Goal: Transaction & Acquisition: Purchase product/service

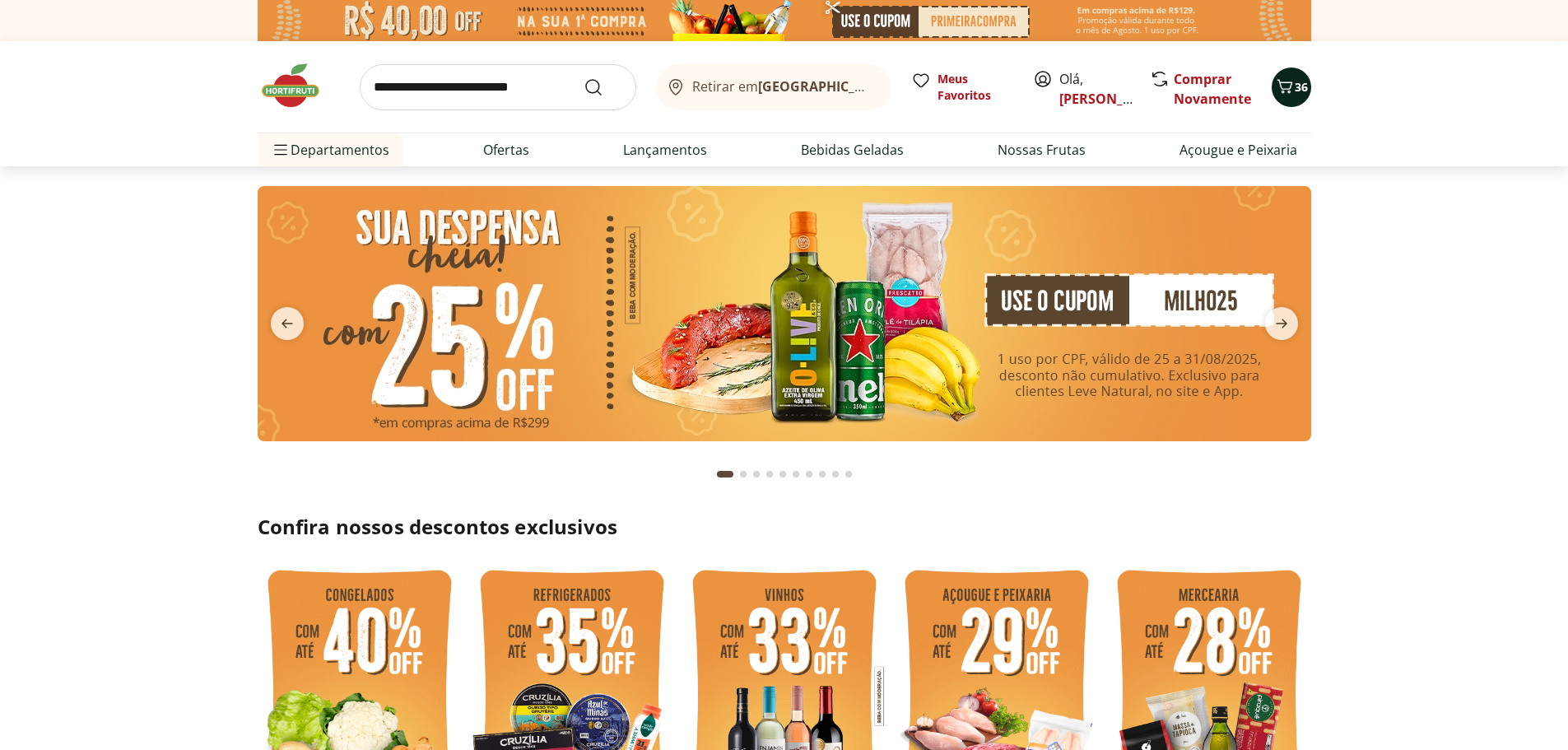
click at [1292, 91] on icon "Carrinho" at bounding box center [1284, 85] width 19 height 19
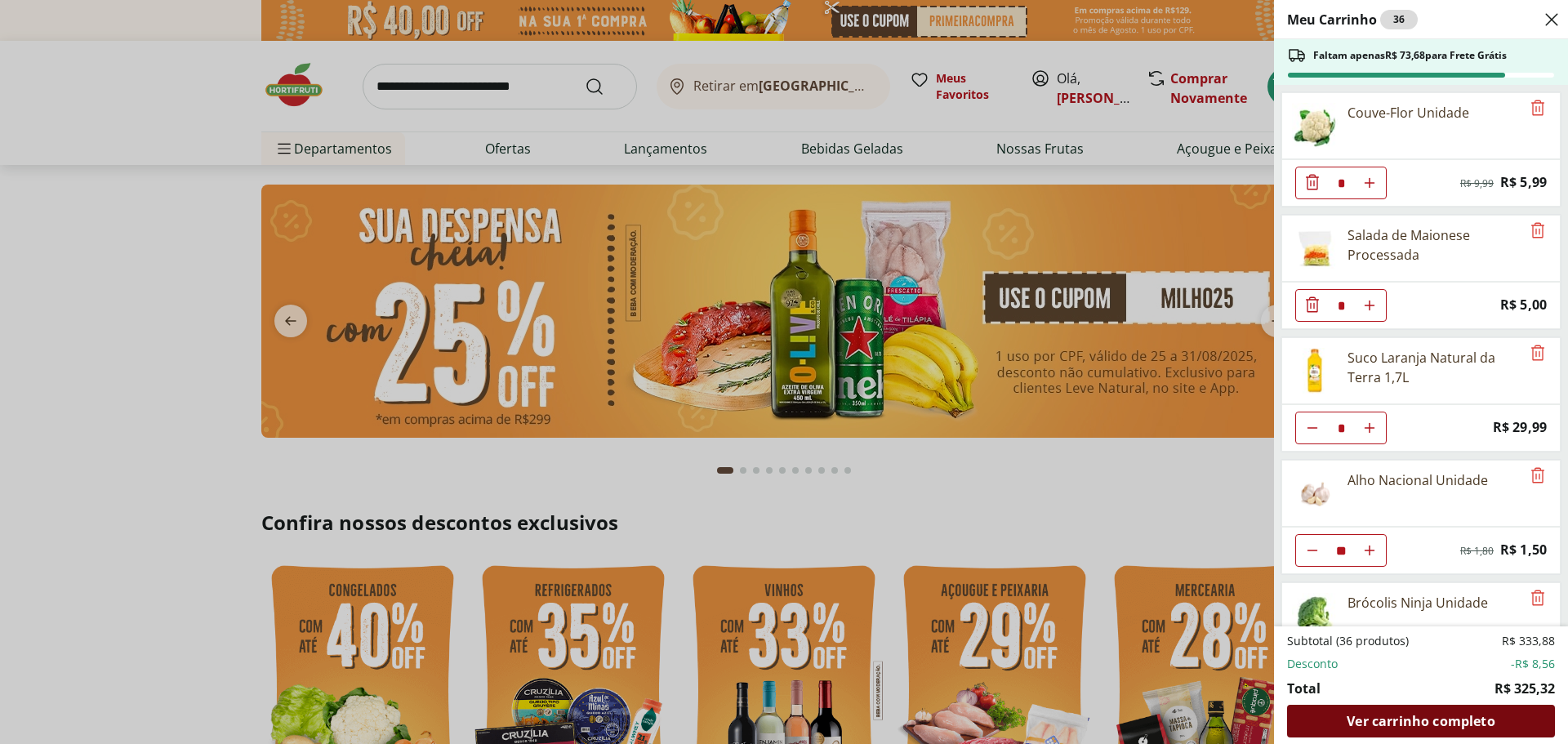
click at [1395, 716] on span "Ver carrinho completo" at bounding box center [1420, 721] width 148 height 13
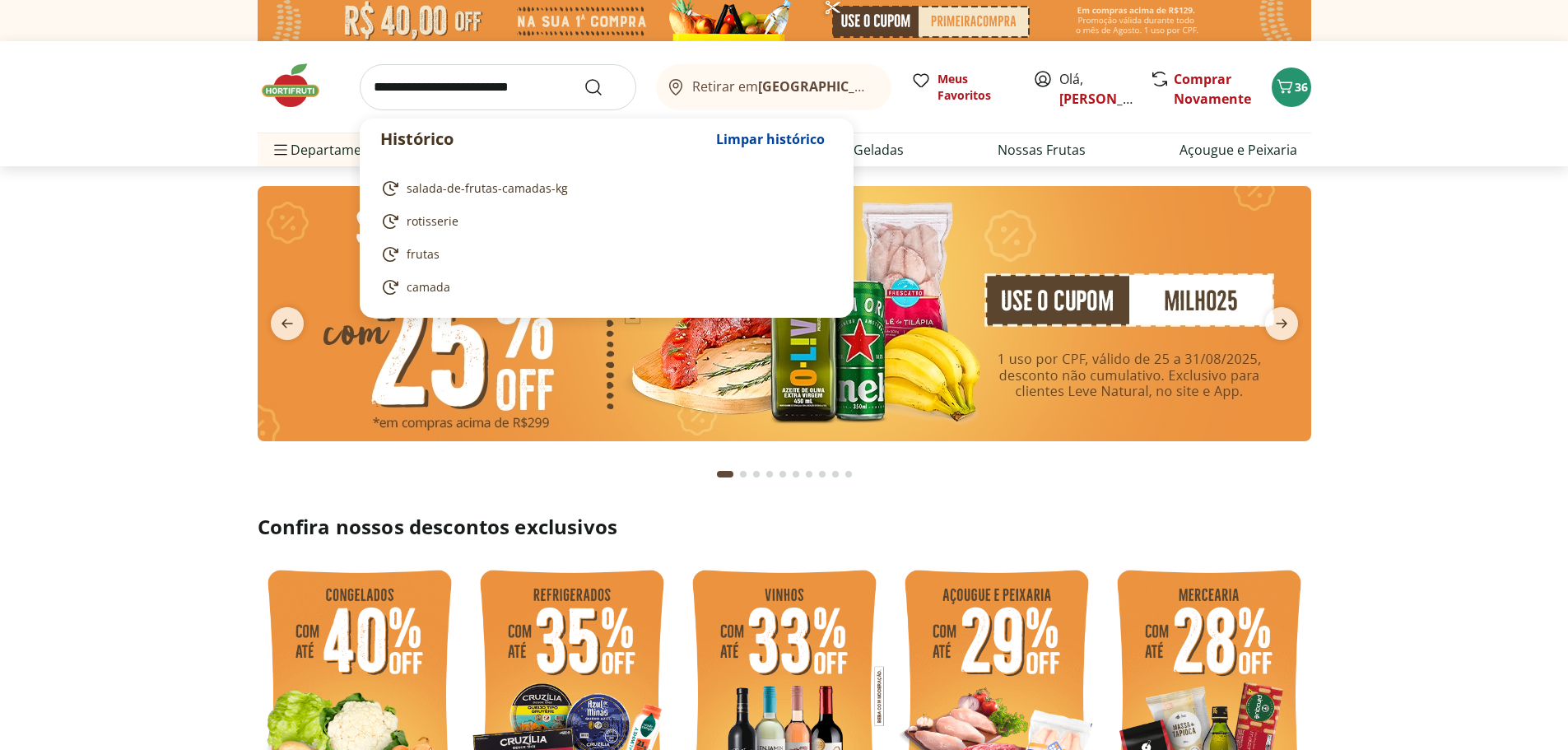
click at [518, 91] on input "search" at bounding box center [497, 87] width 276 height 46
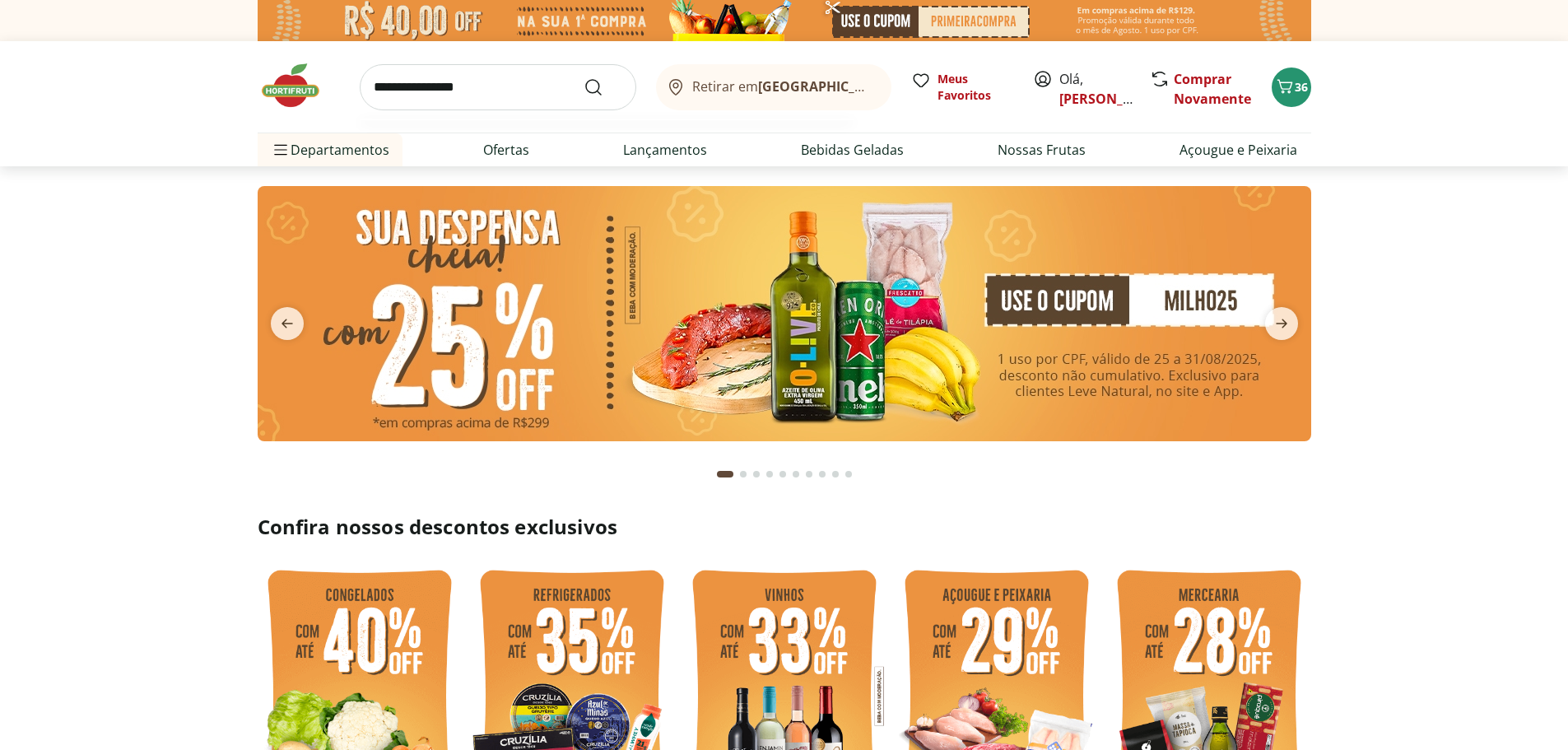
type input "**********"
click at [583, 77] on button "Submit Search" at bounding box center [603, 86] width 39 height 19
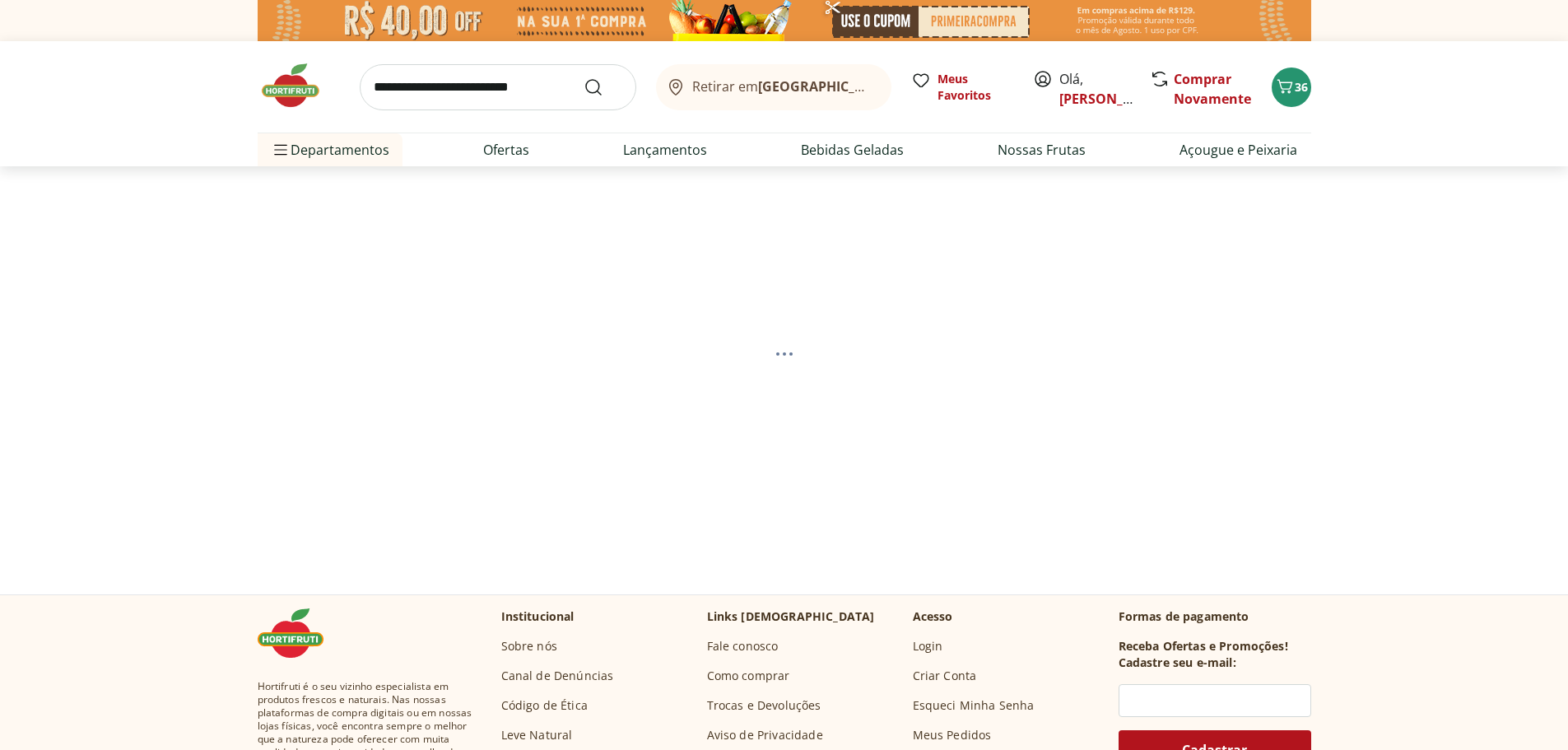
select select "**********"
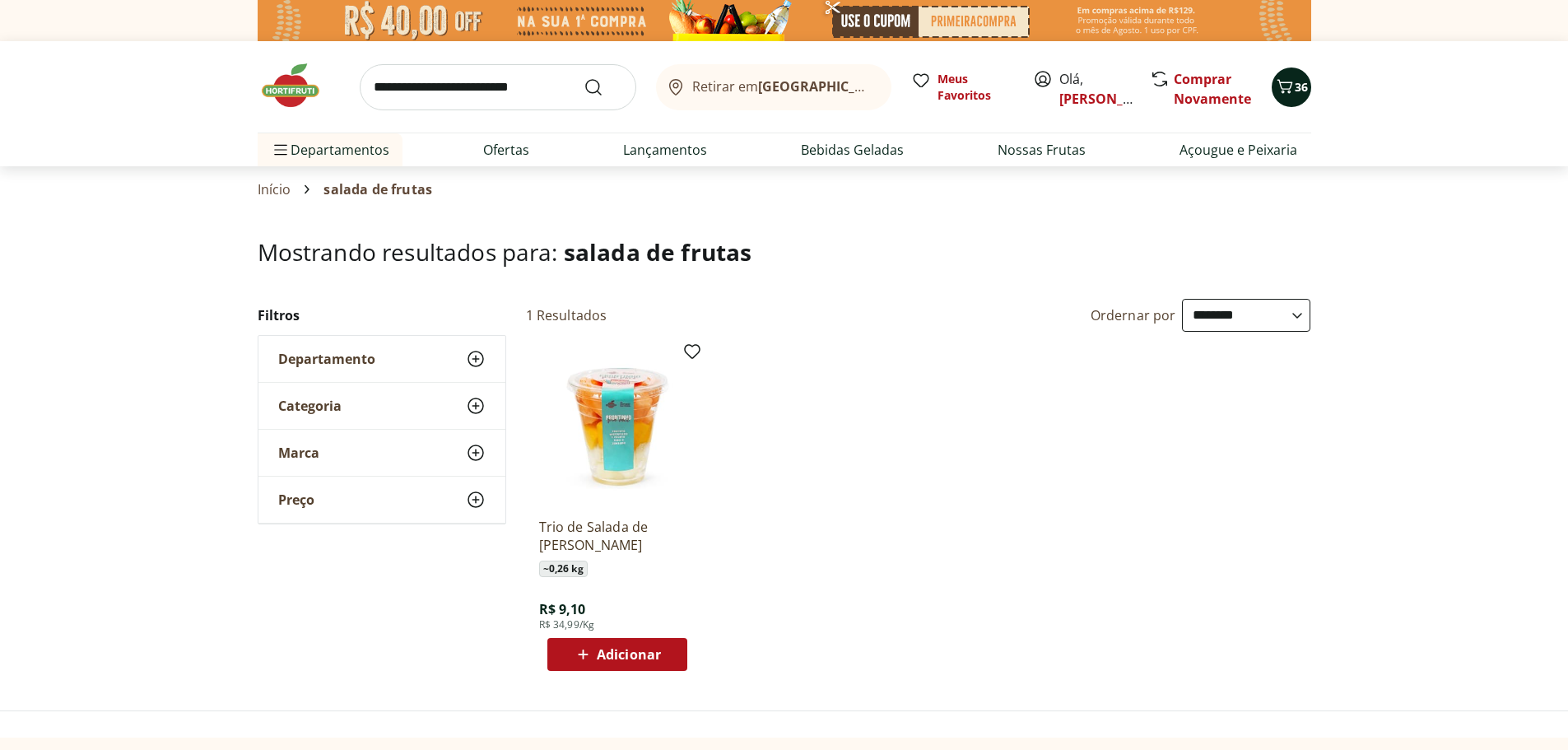
click at [1290, 89] on icon "Carrinho" at bounding box center [1284, 85] width 19 height 19
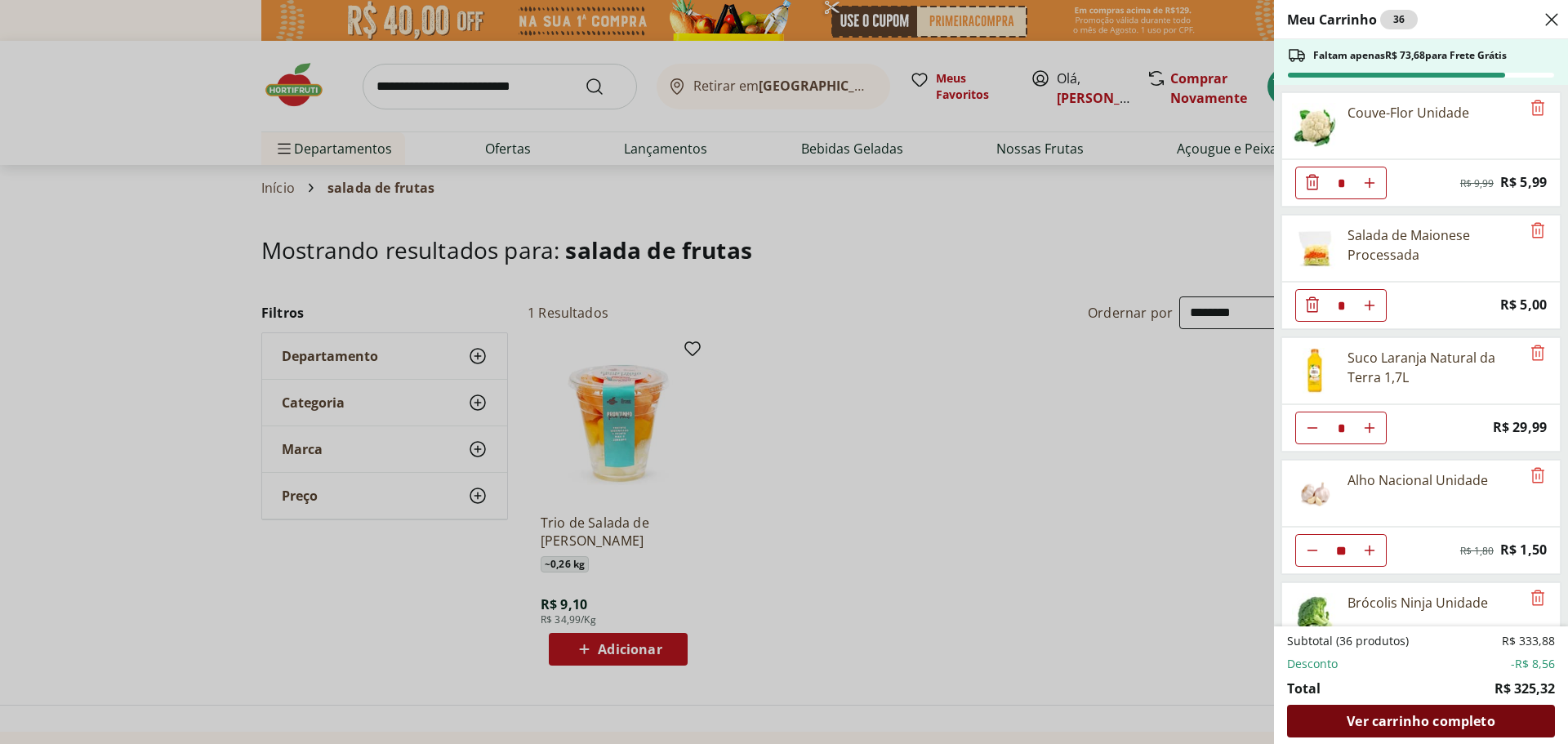
click at [1420, 734] on div "Ver carrinho completo" at bounding box center [1421, 721] width 268 height 33
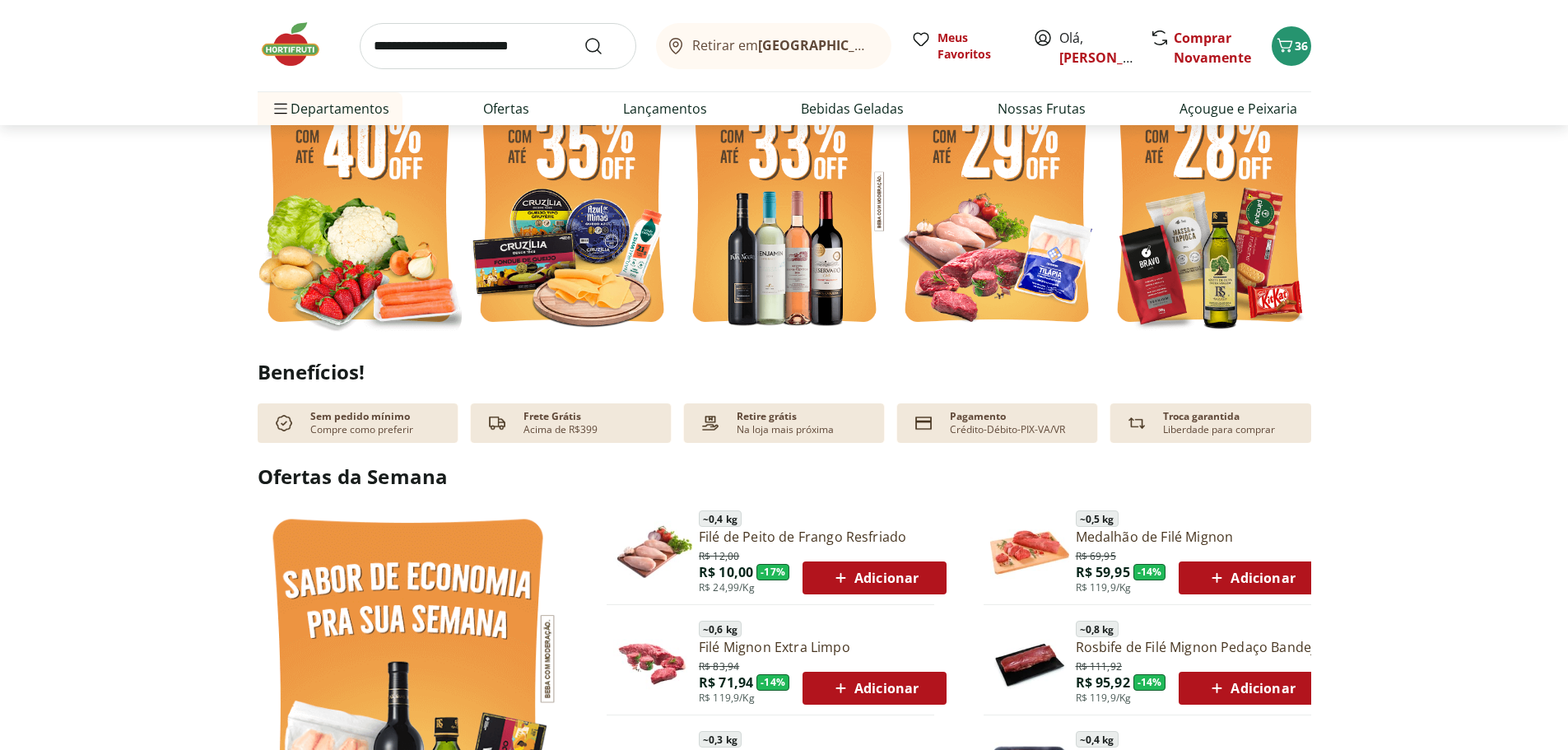
scroll to position [329, 0]
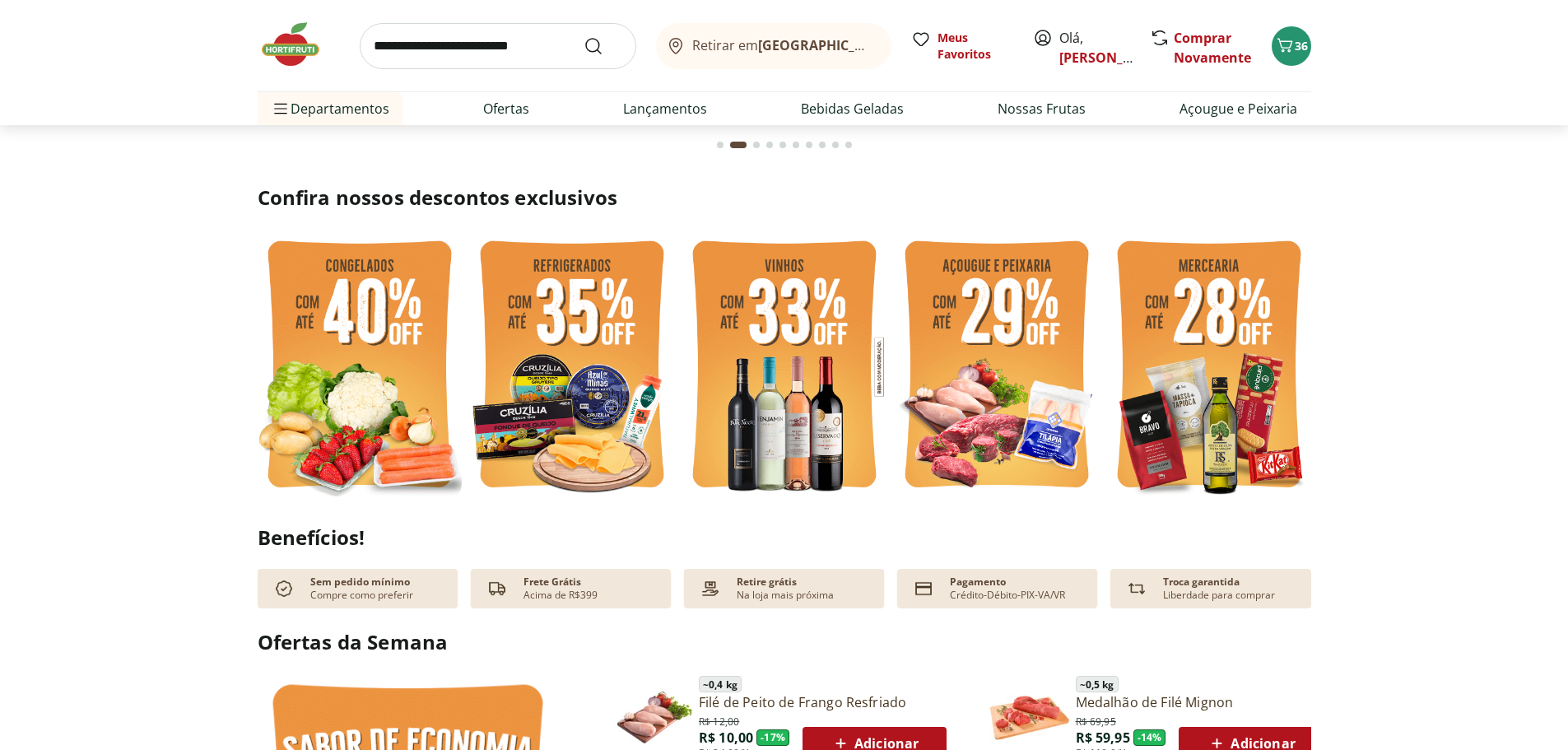
click at [337, 423] on img at bounding box center [359, 367] width 204 height 273
select select "**********"
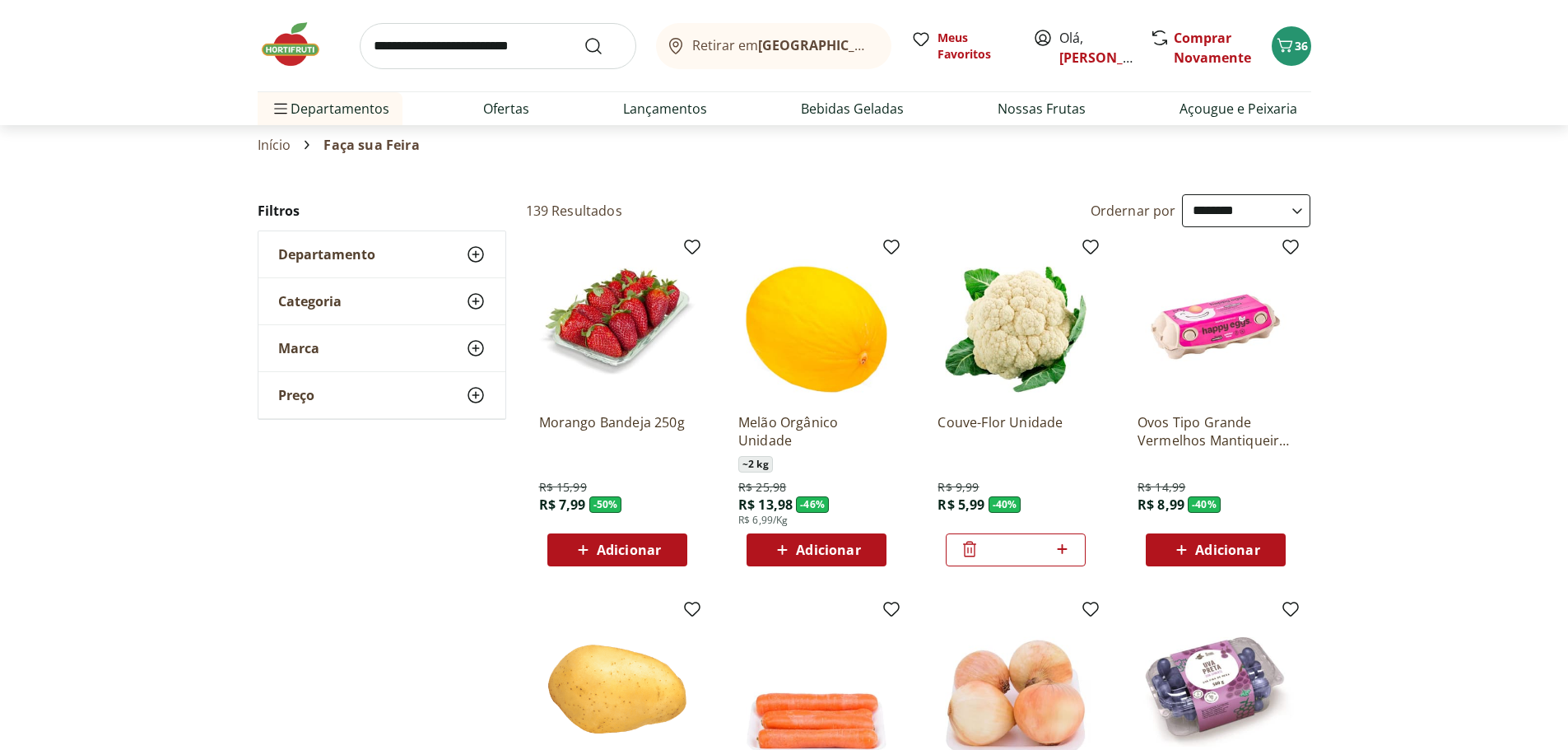
scroll to position [83, 0]
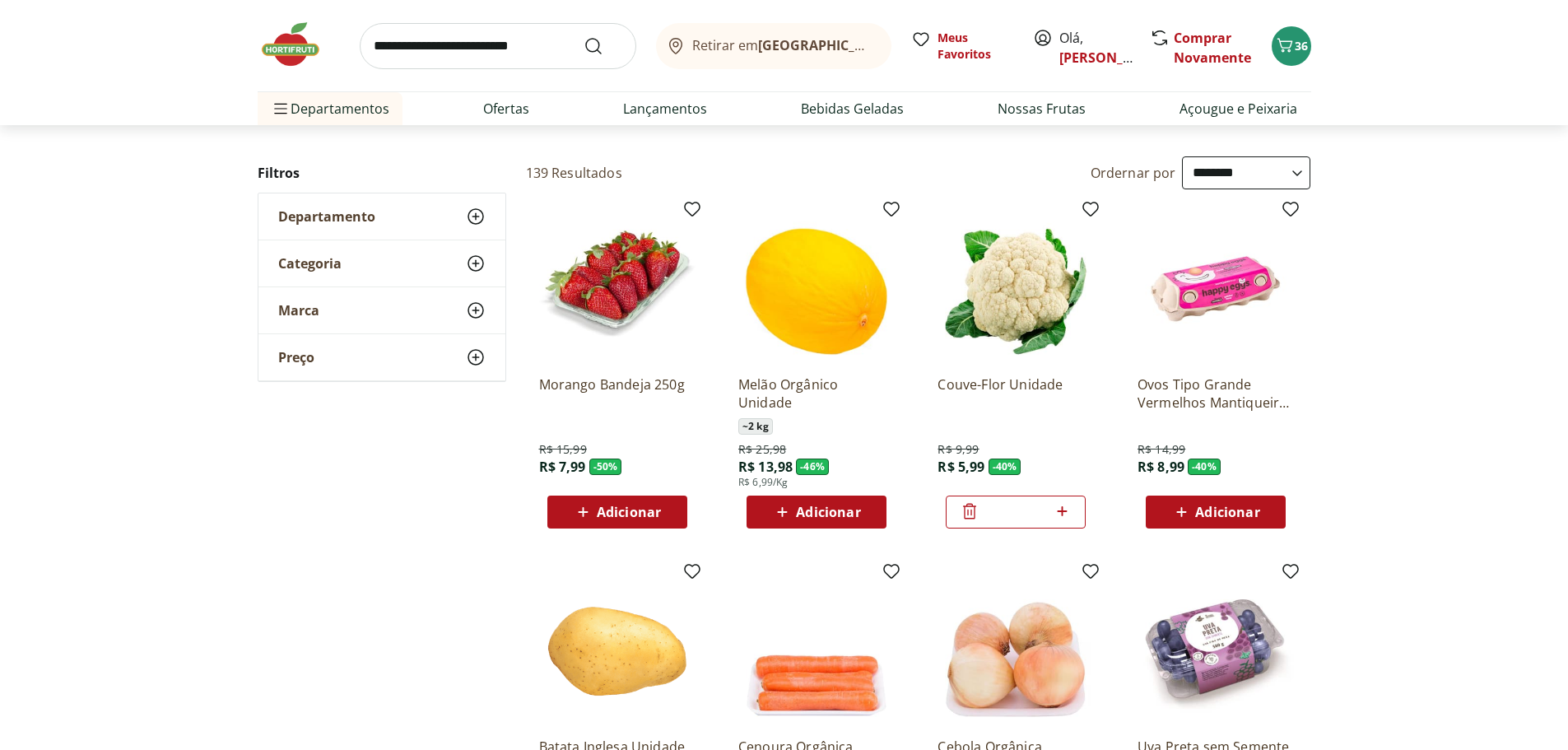
click at [626, 515] on span "Adicionar" at bounding box center [628, 512] width 64 height 13
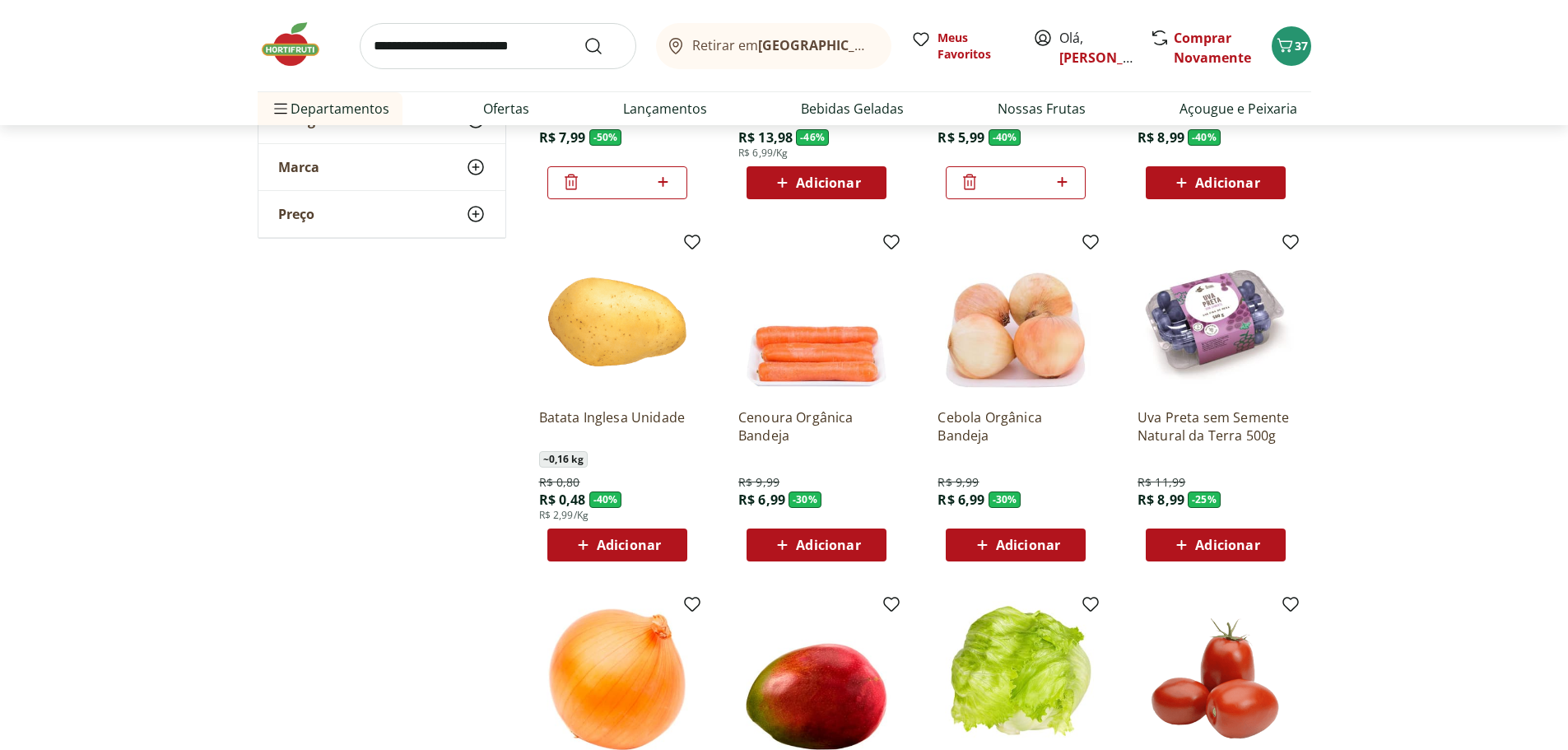
scroll to position [494, 0]
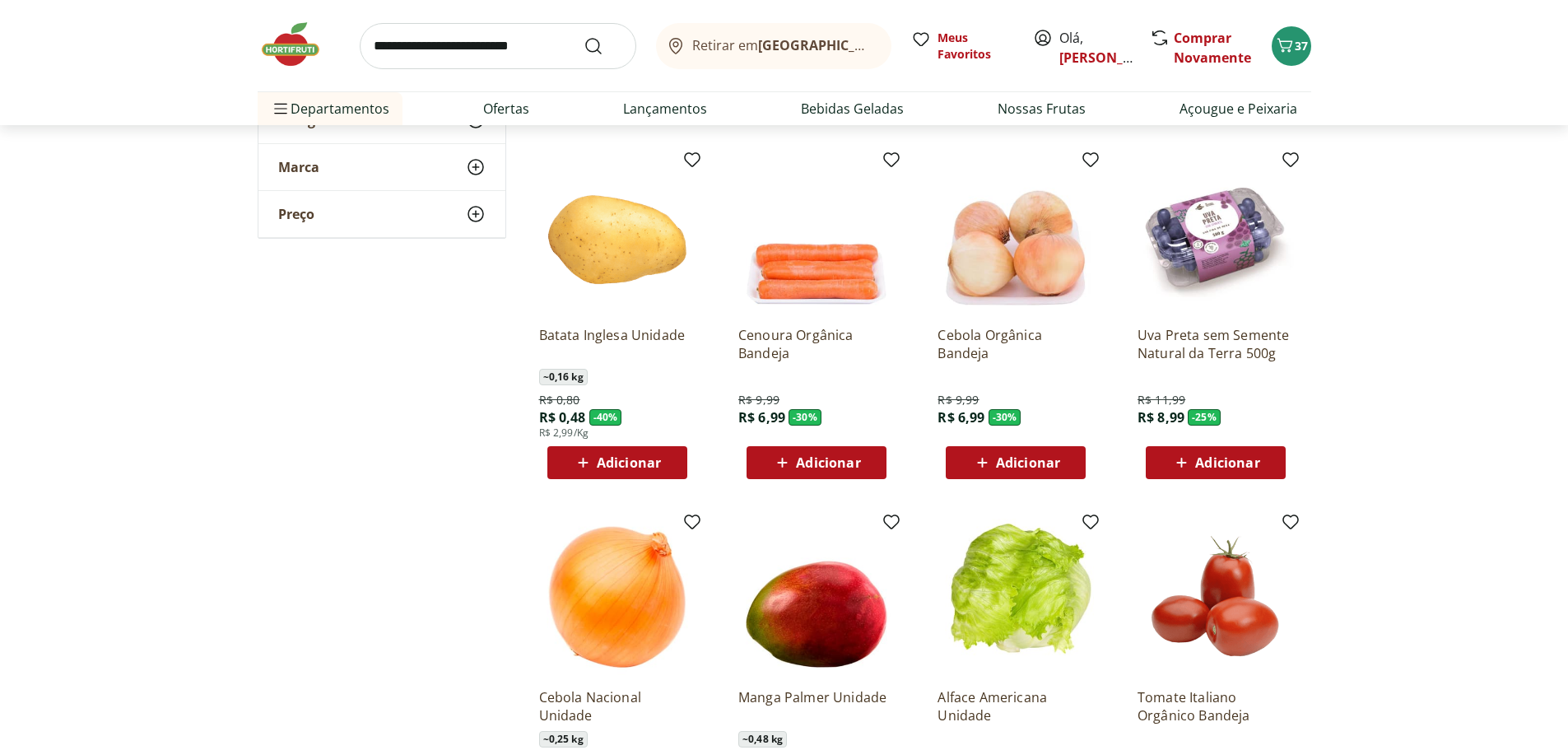
click at [617, 462] on span "Adicionar" at bounding box center [628, 462] width 64 height 13
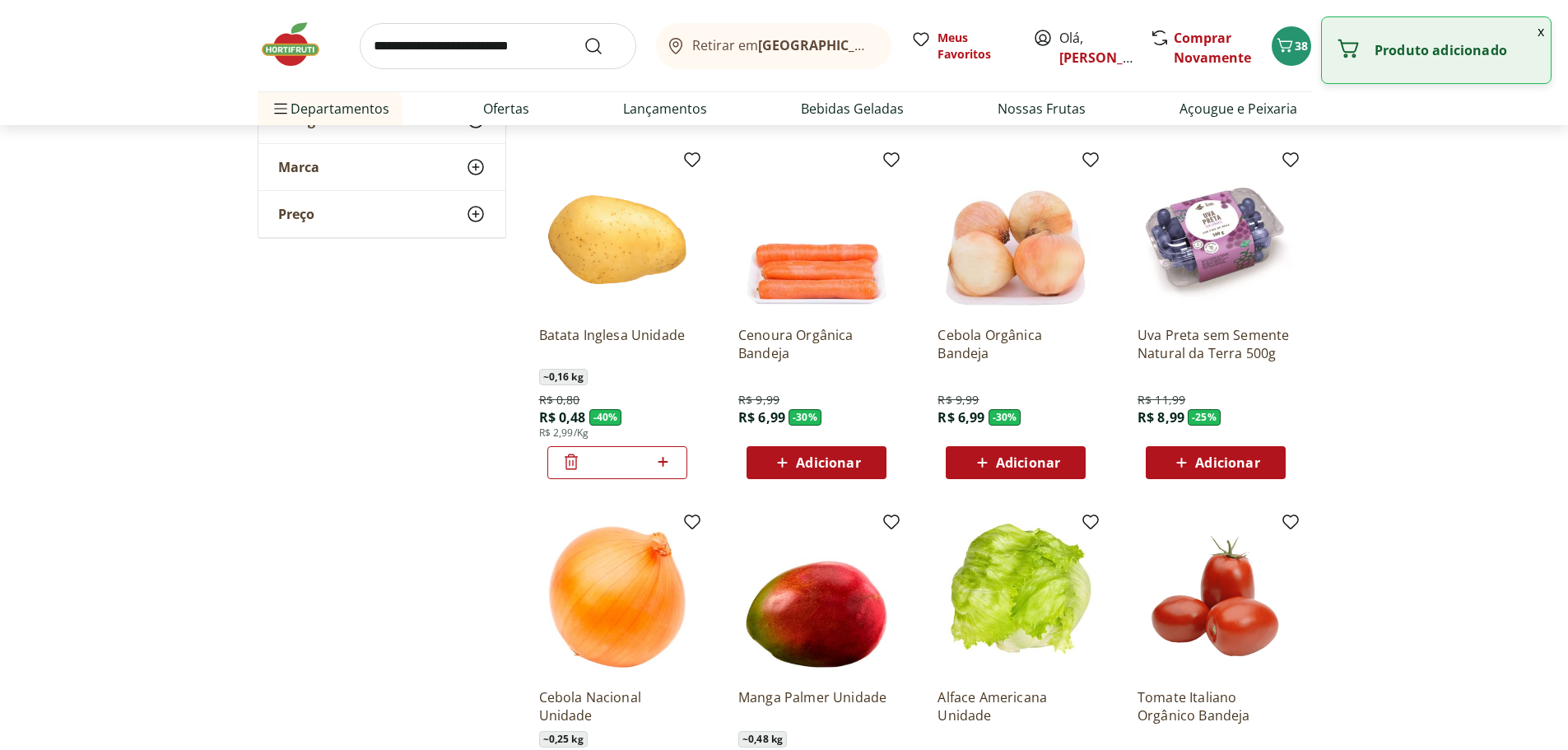
click at [663, 463] on icon at bounding box center [663, 461] width 10 height 10
type input "*"
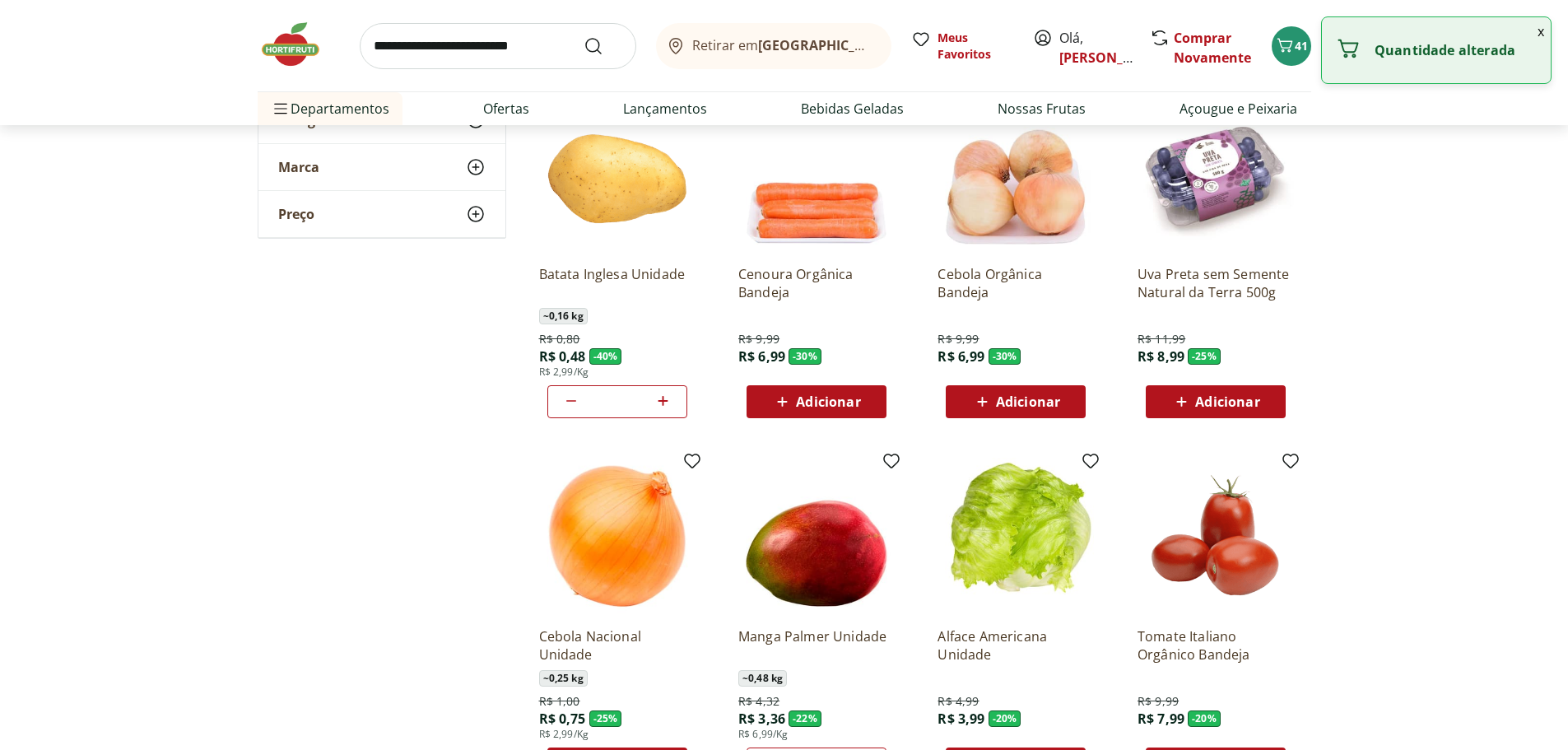
scroll to position [741, 0]
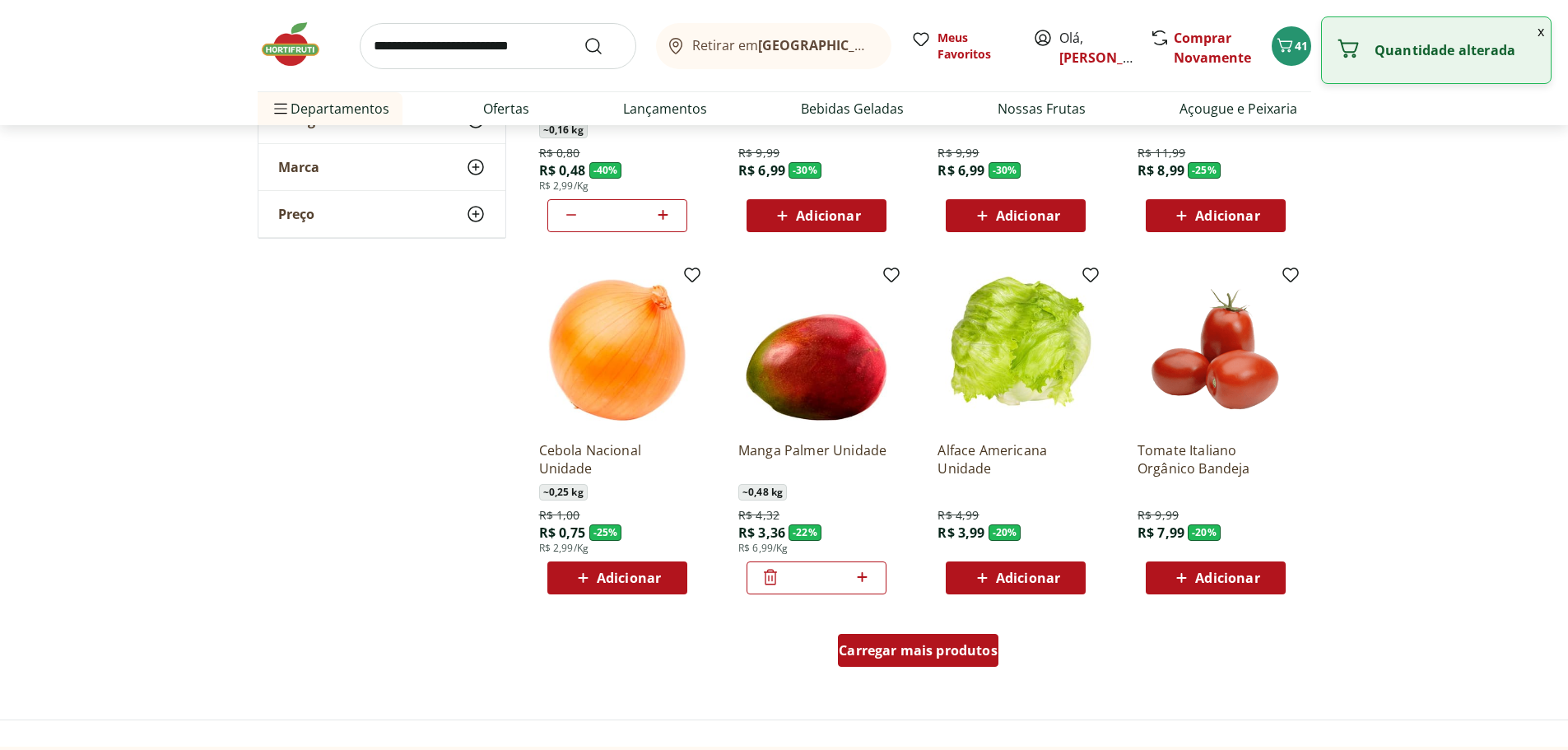
click at [927, 651] on span "Carregar mais produtos" at bounding box center [918, 651] width 159 height 13
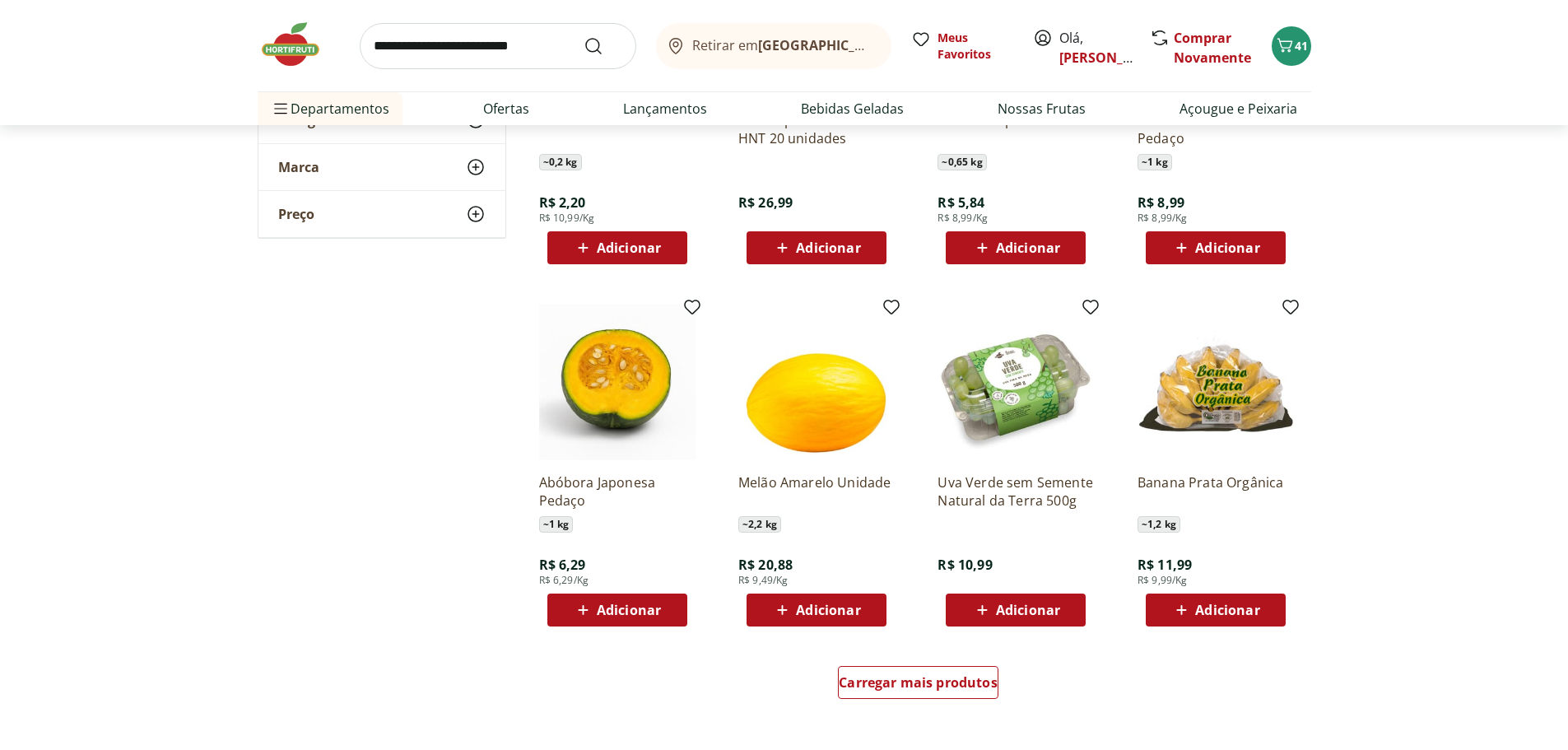
scroll to position [1812, 0]
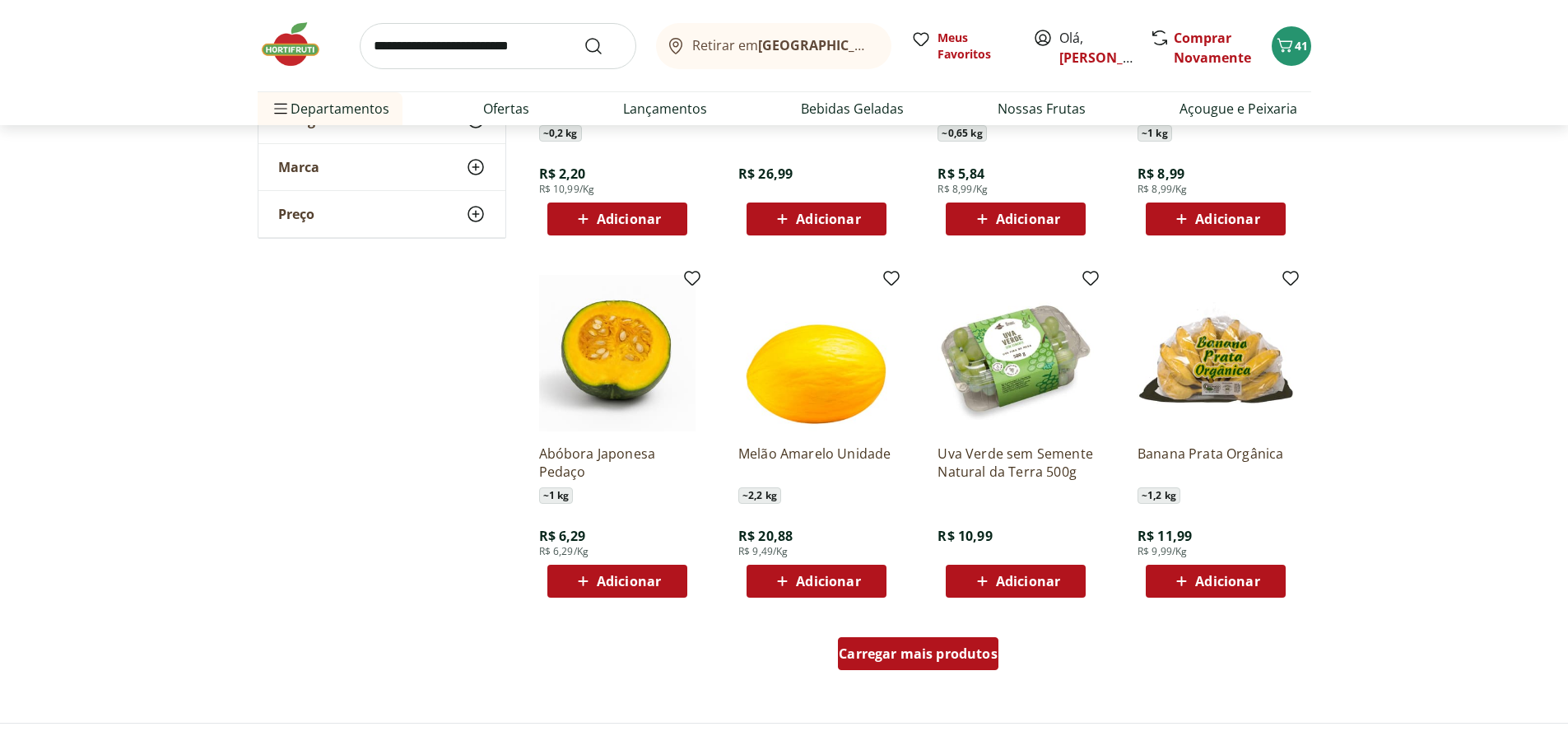
click at [892, 658] on span "Carregar mais produtos" at bounding box center [918, 653] width 159 height 13
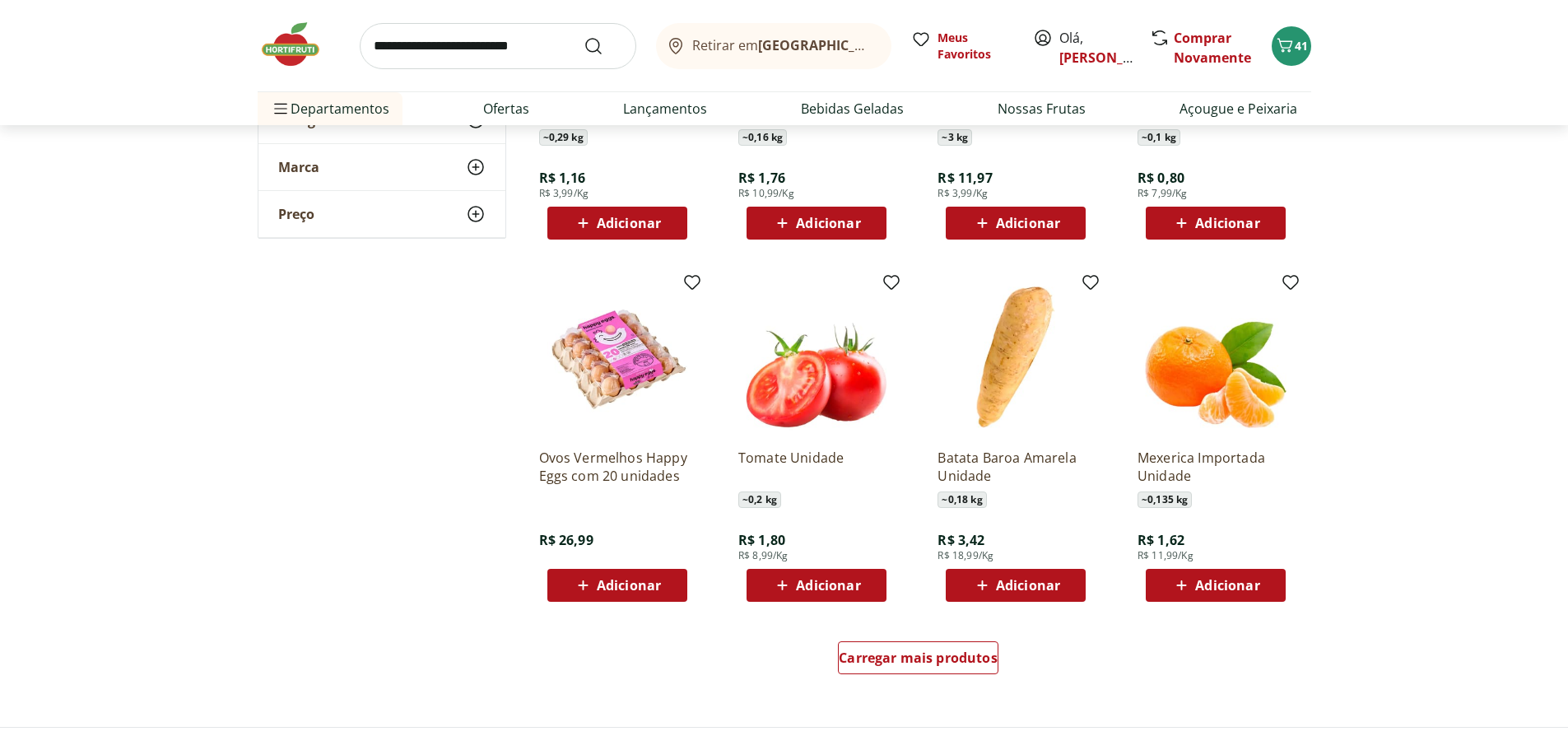
scroll to position [2881, 0]
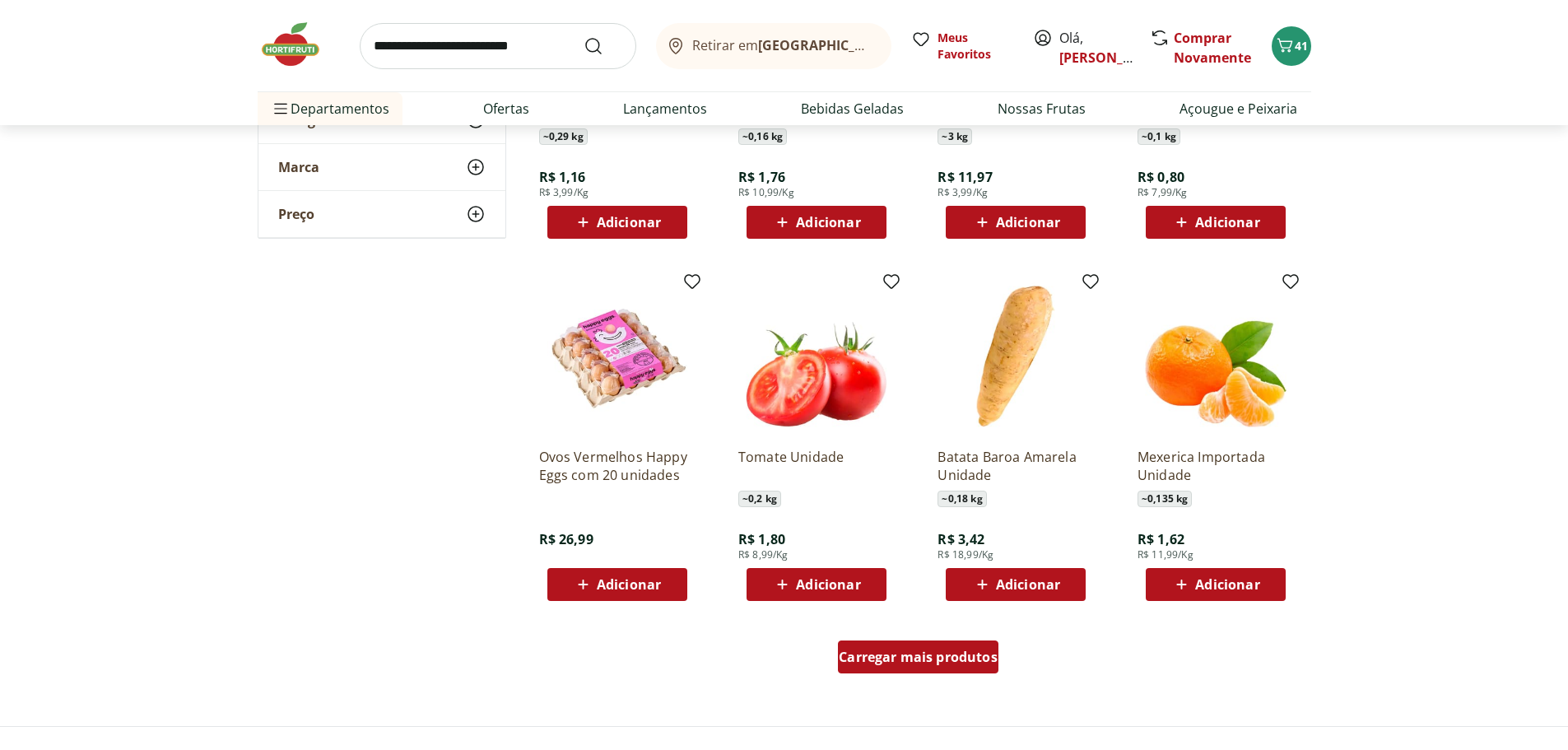
click at [902, 670] on div "Carregar mais produtos" at bounding box center [918, 657] width 161 height 33
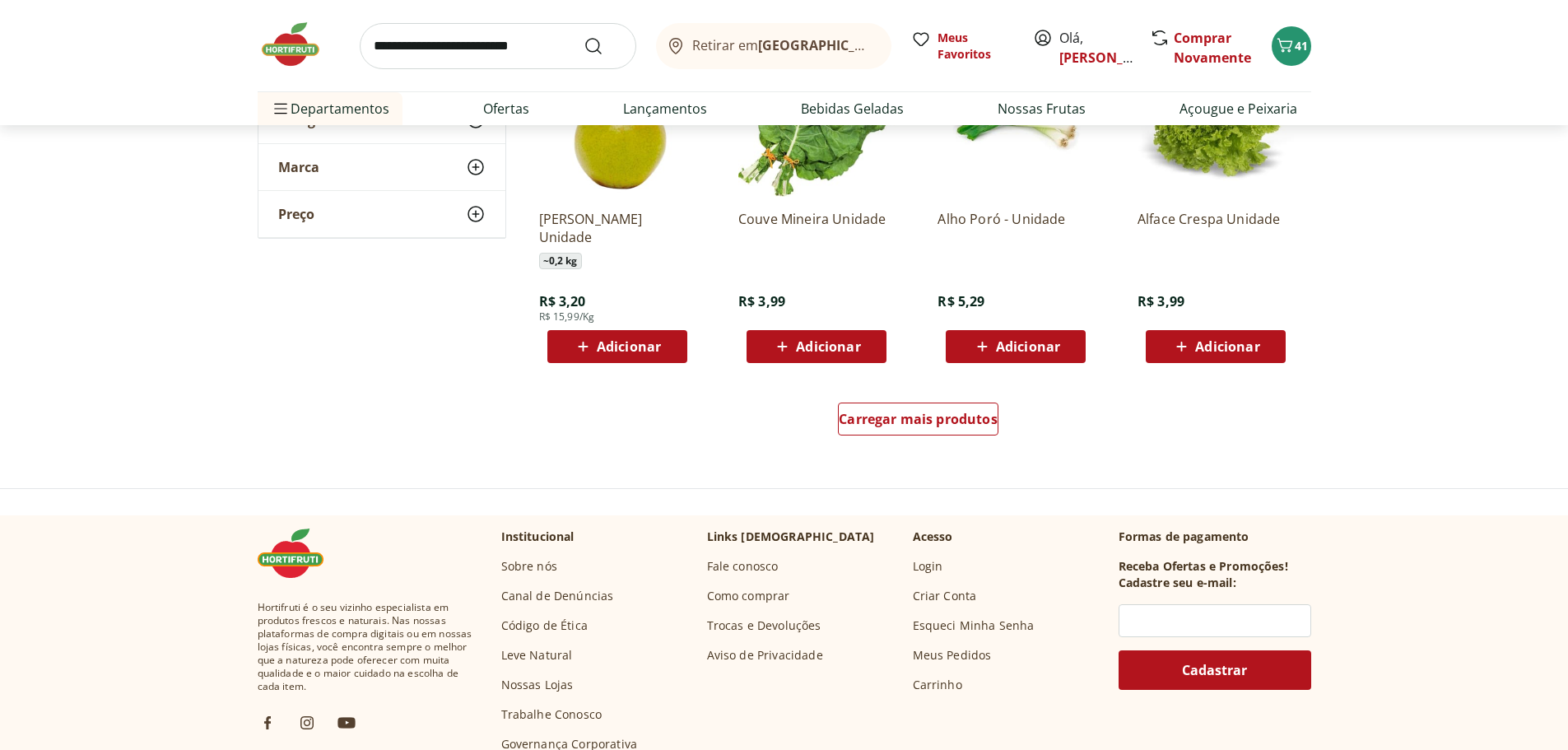
scroll to position [4199, 0]
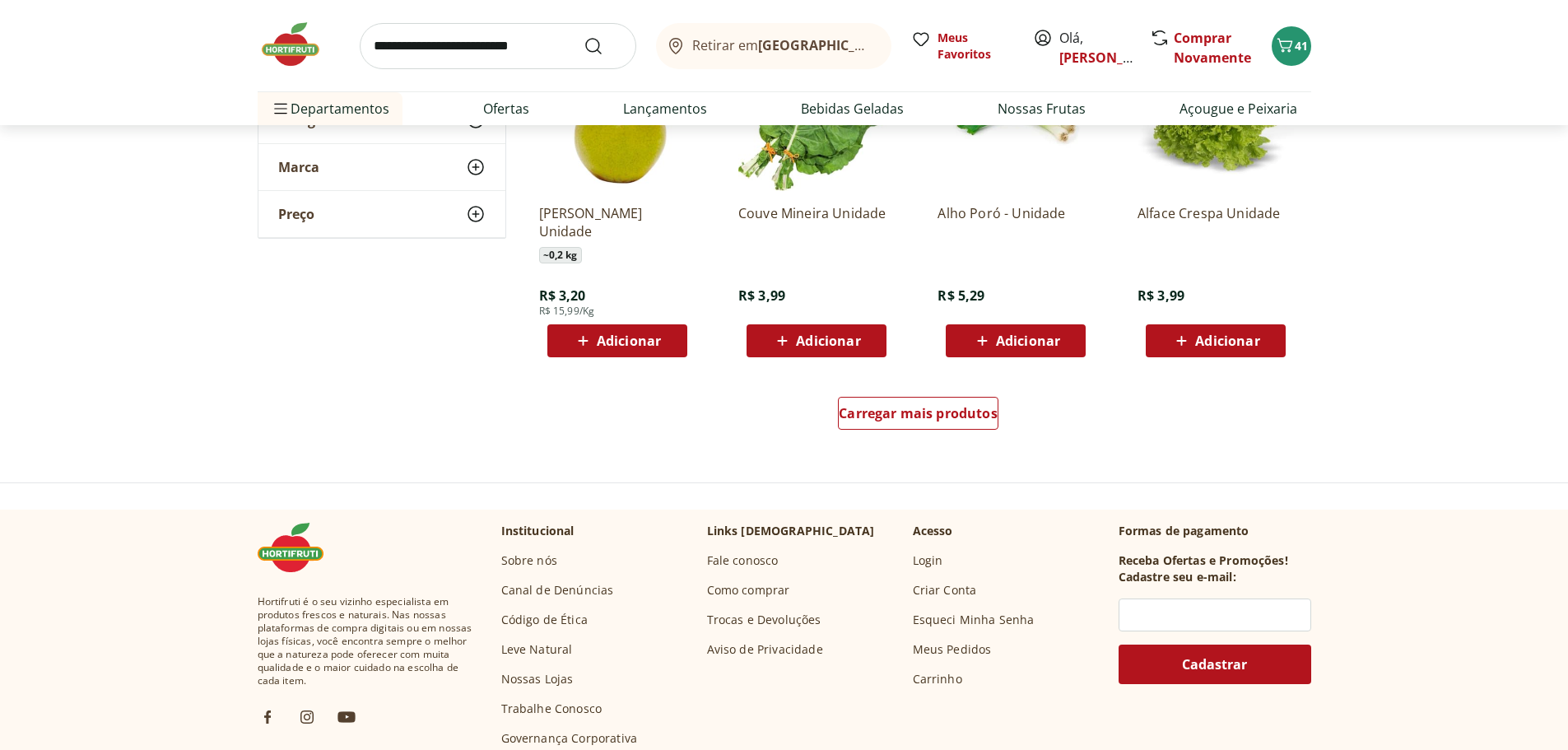
click at [285, 54] on img at bounding box center [299, 44] width 83 height 50
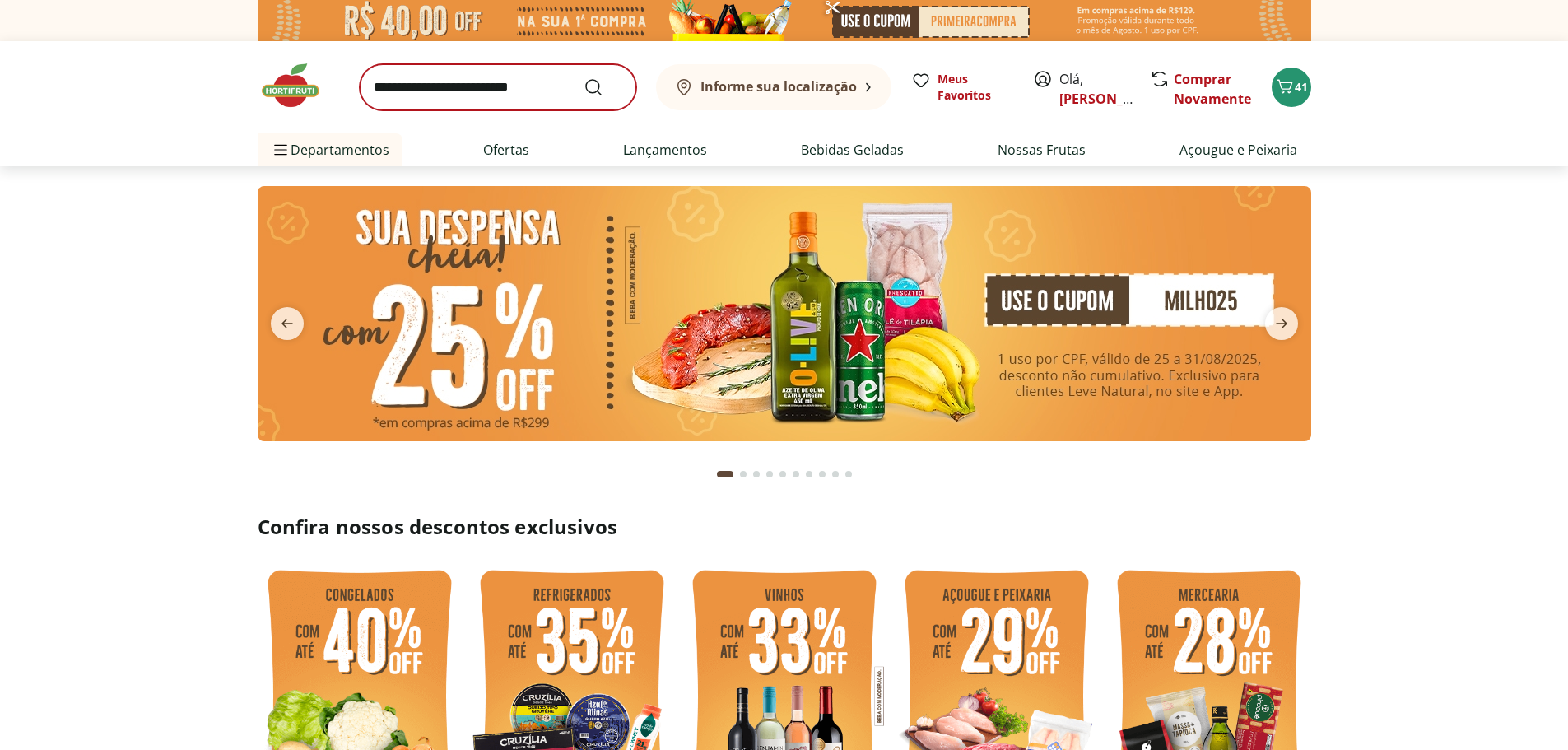
type input "*"
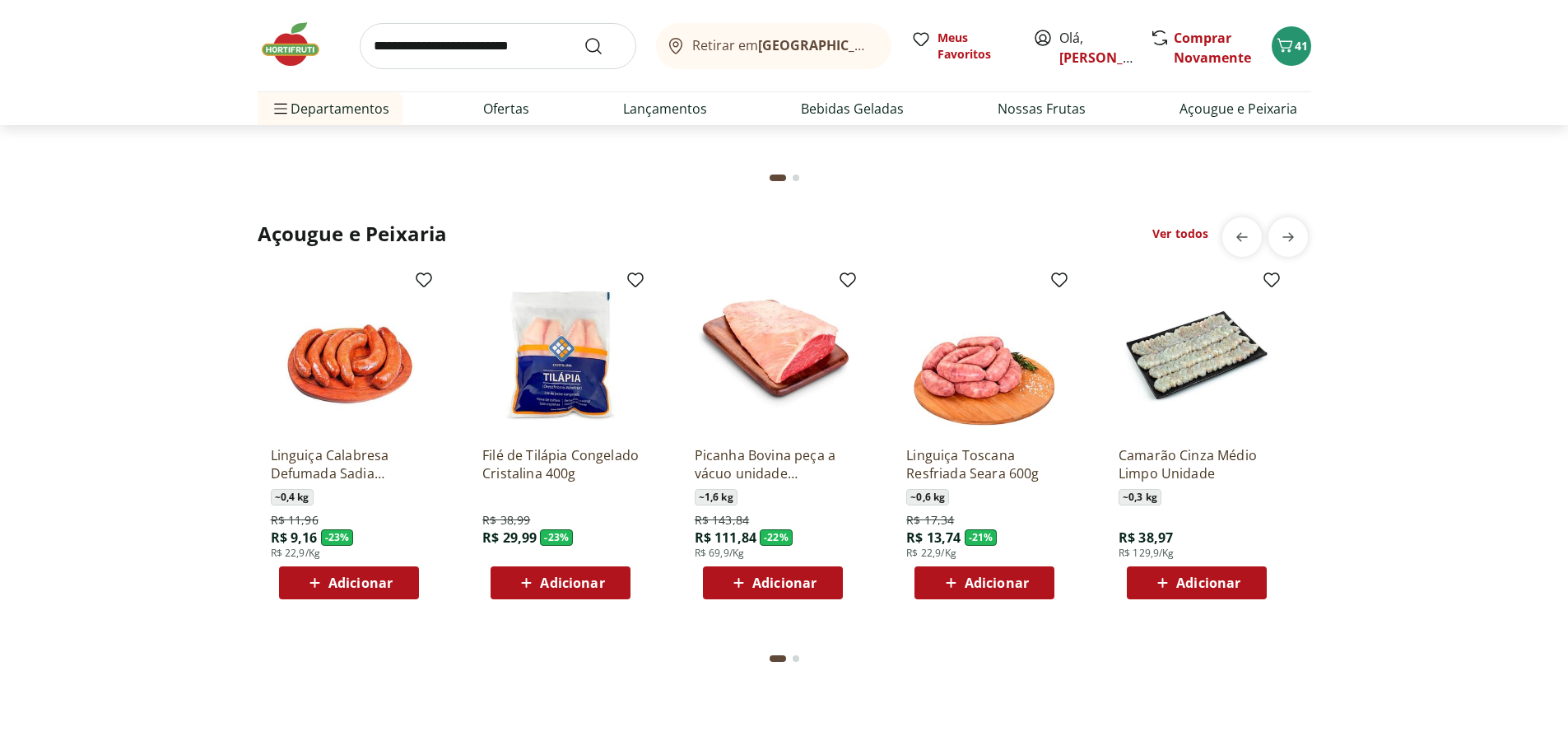
scroll to position [1729, 0]
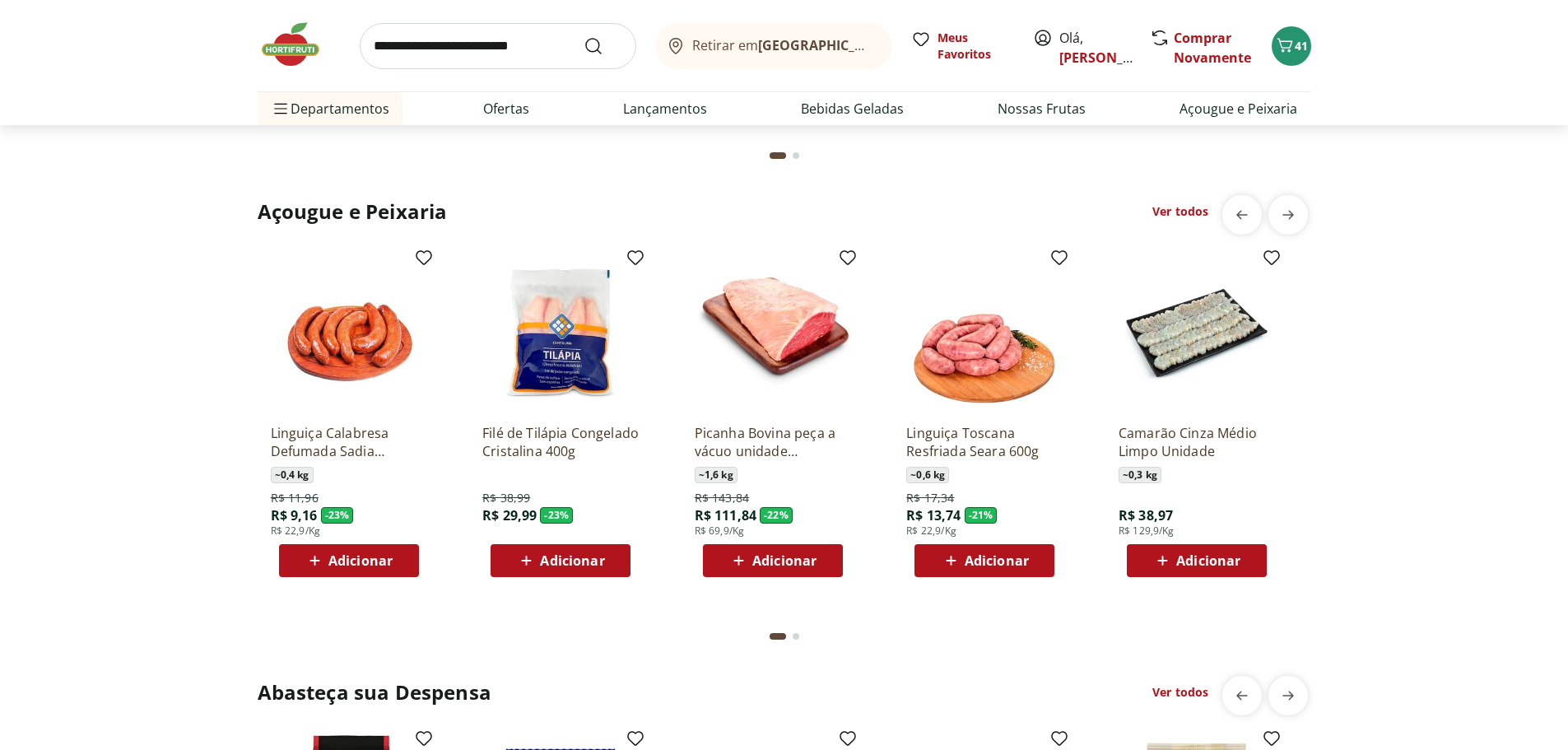
click at [386, 562] on span "Adicionar" at bounding box center [360, 561] width 64 height 13
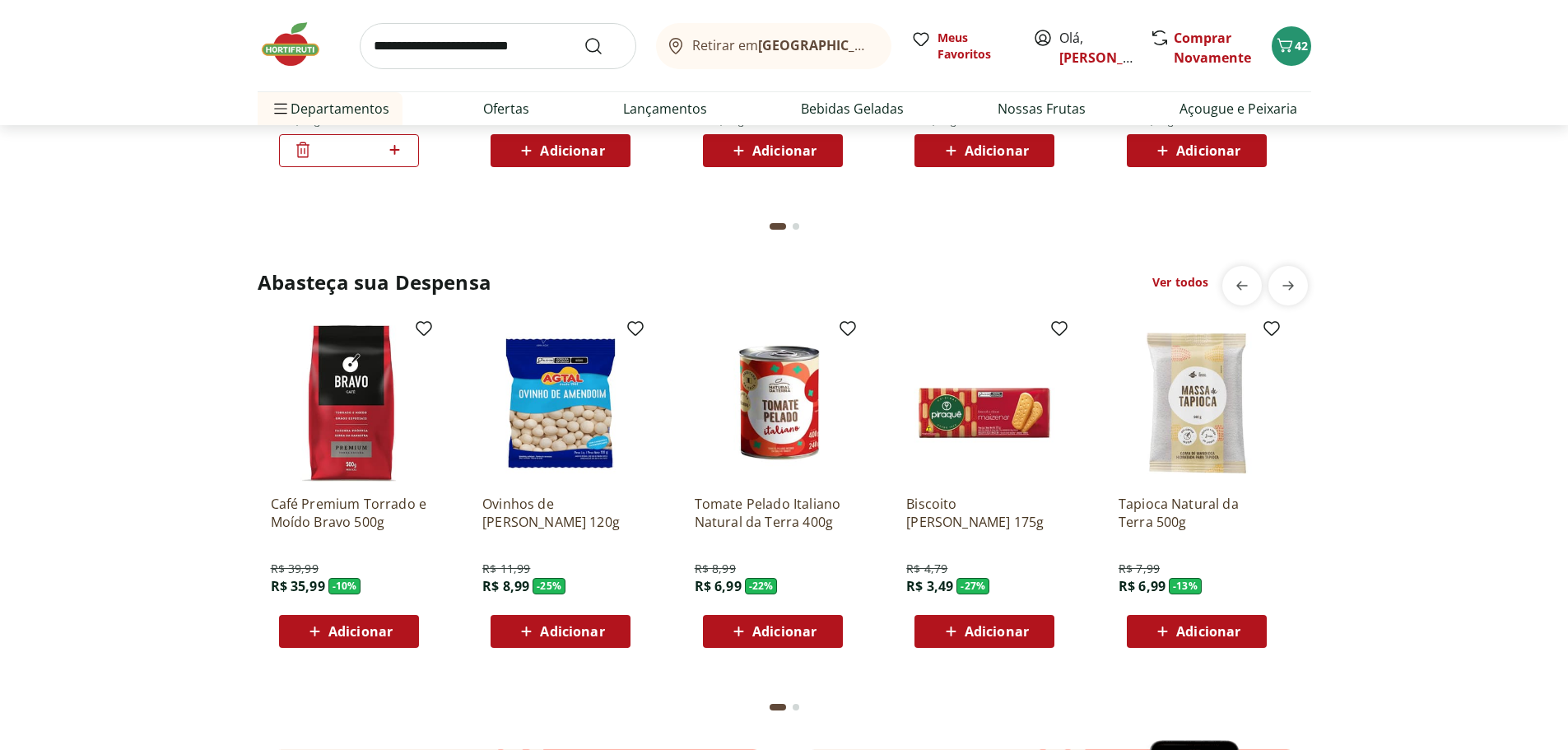
scroll to position [2141, 0]
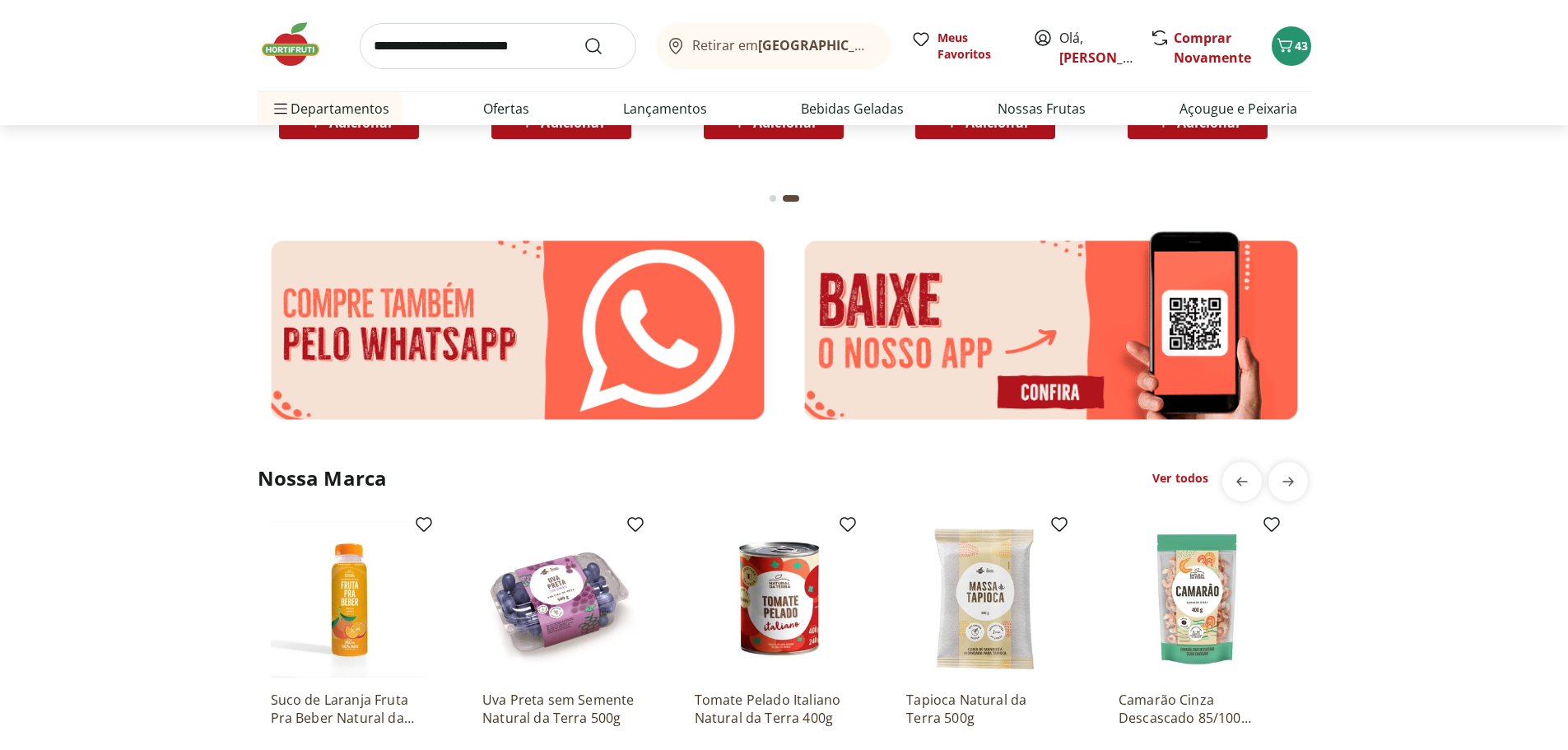
scroll to position [2800, 0]
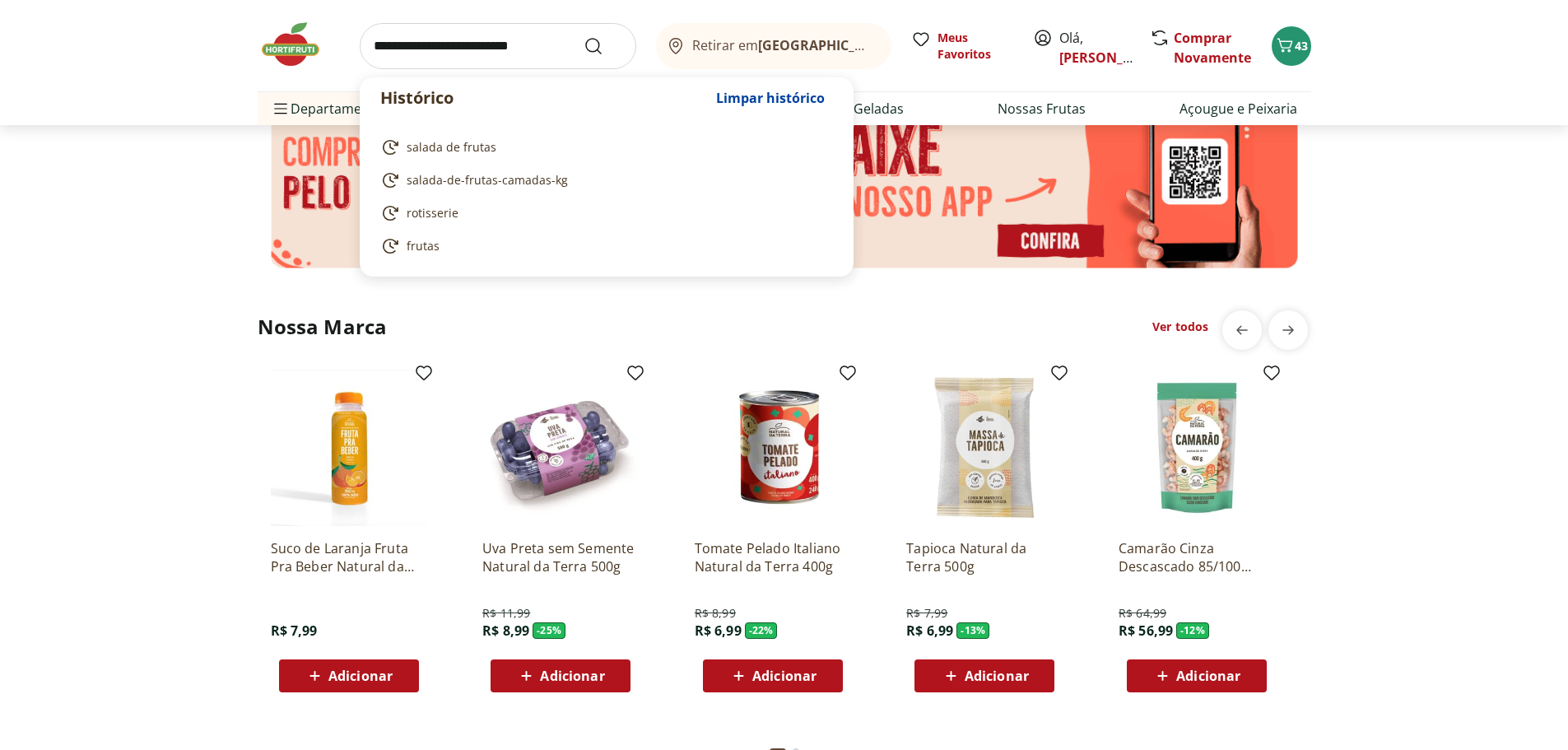
click at [475, 45] on input "search" at bounding box center [497, 46] width 276 height 46
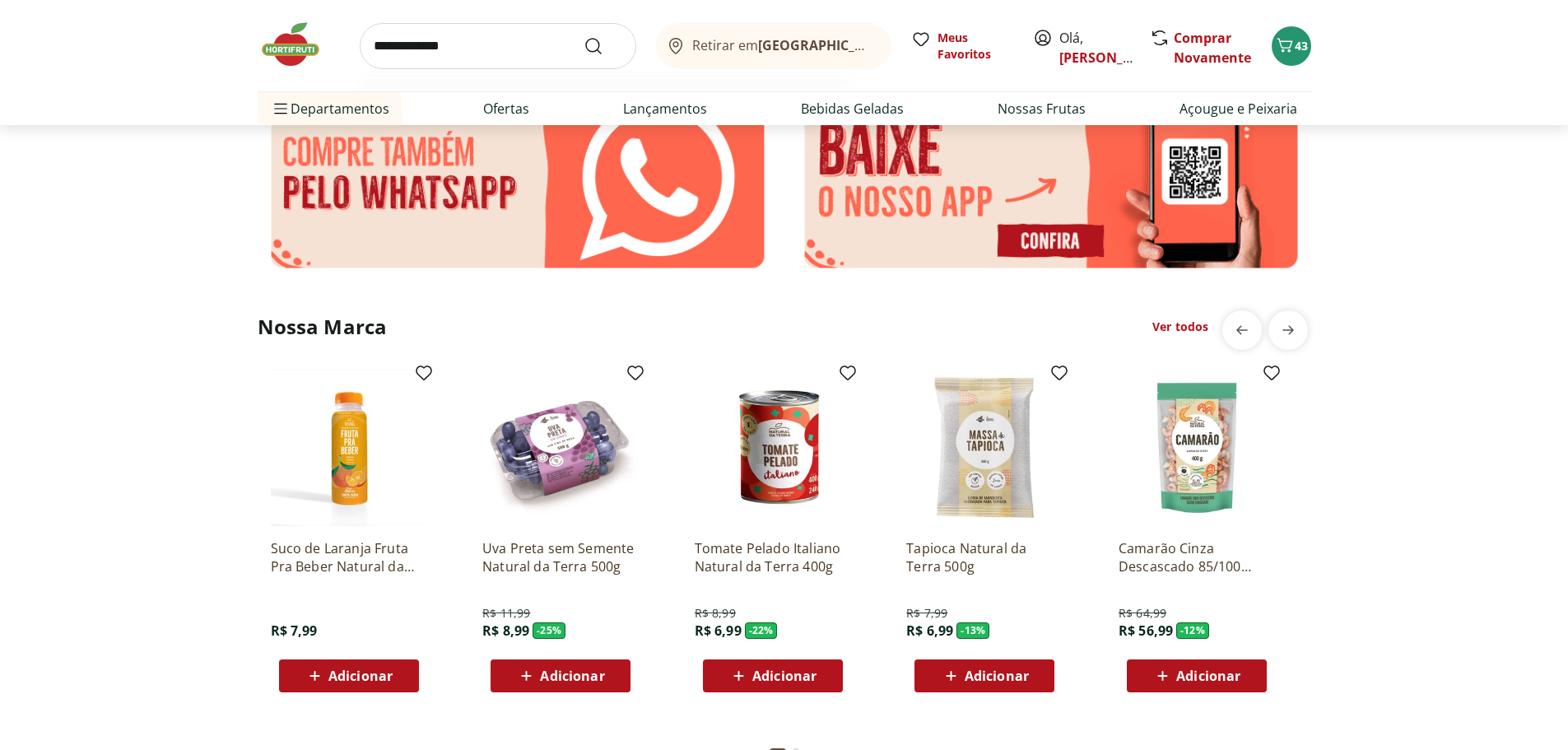
type input "**********"
click at [583, 36] on button "Submit Search" at bounding box center [603, 45] width 39 height 19
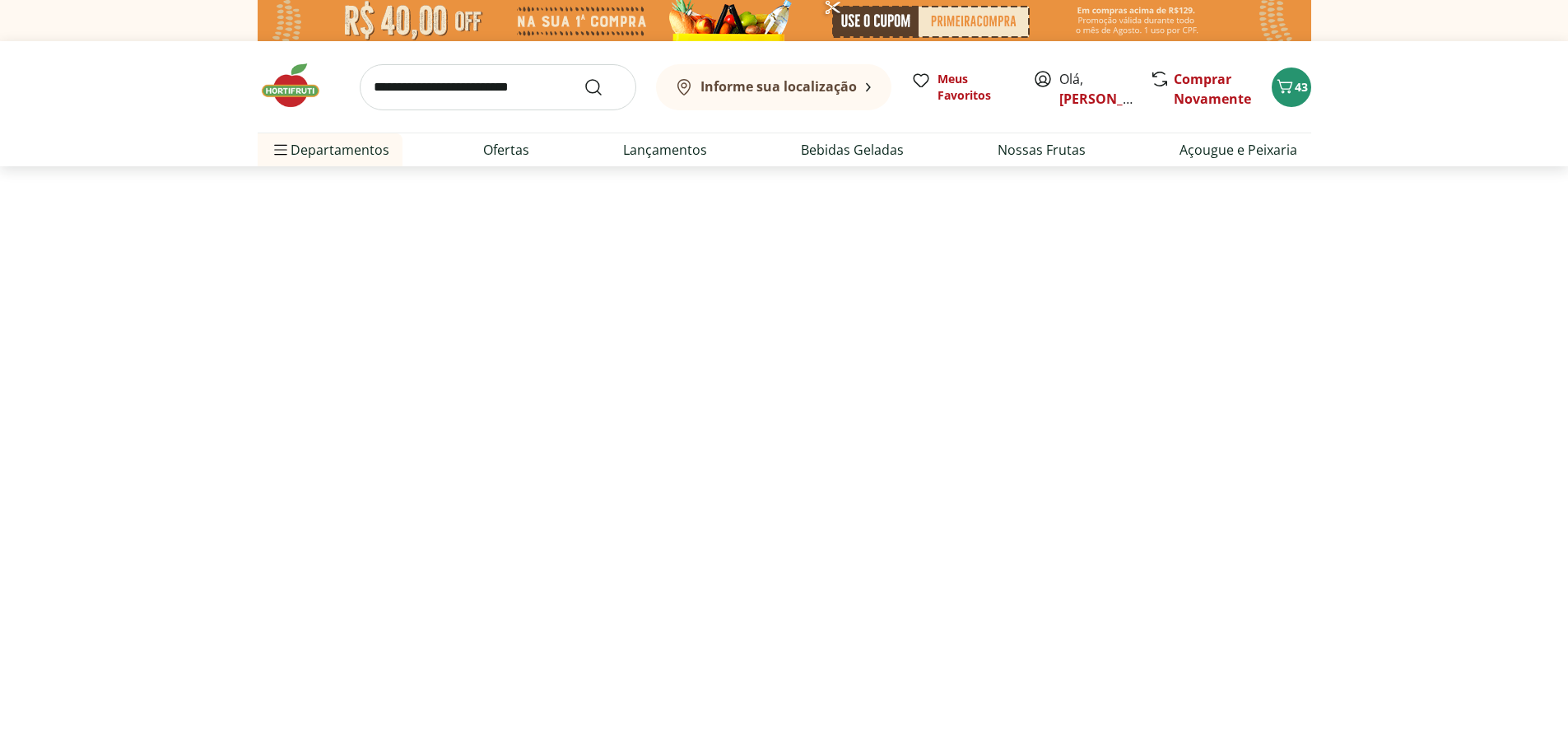
select select "**********"
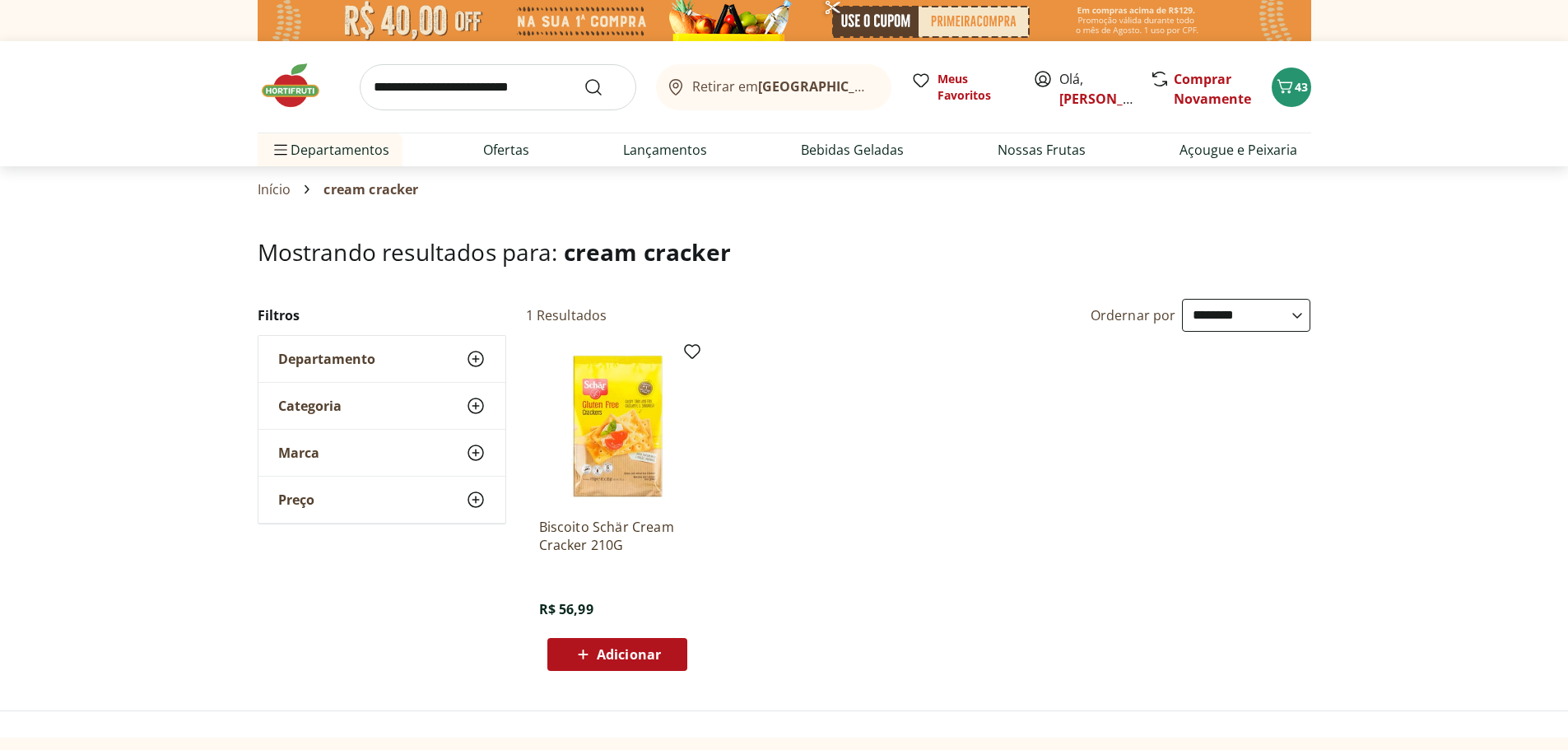
click at [447, 95] on input "search" at bounding box center [497, 87] width 276 height 46
type input "*******"
click at [583, 77] on button "Submit Search" at bounding box center [603, 86] width 39 height 19
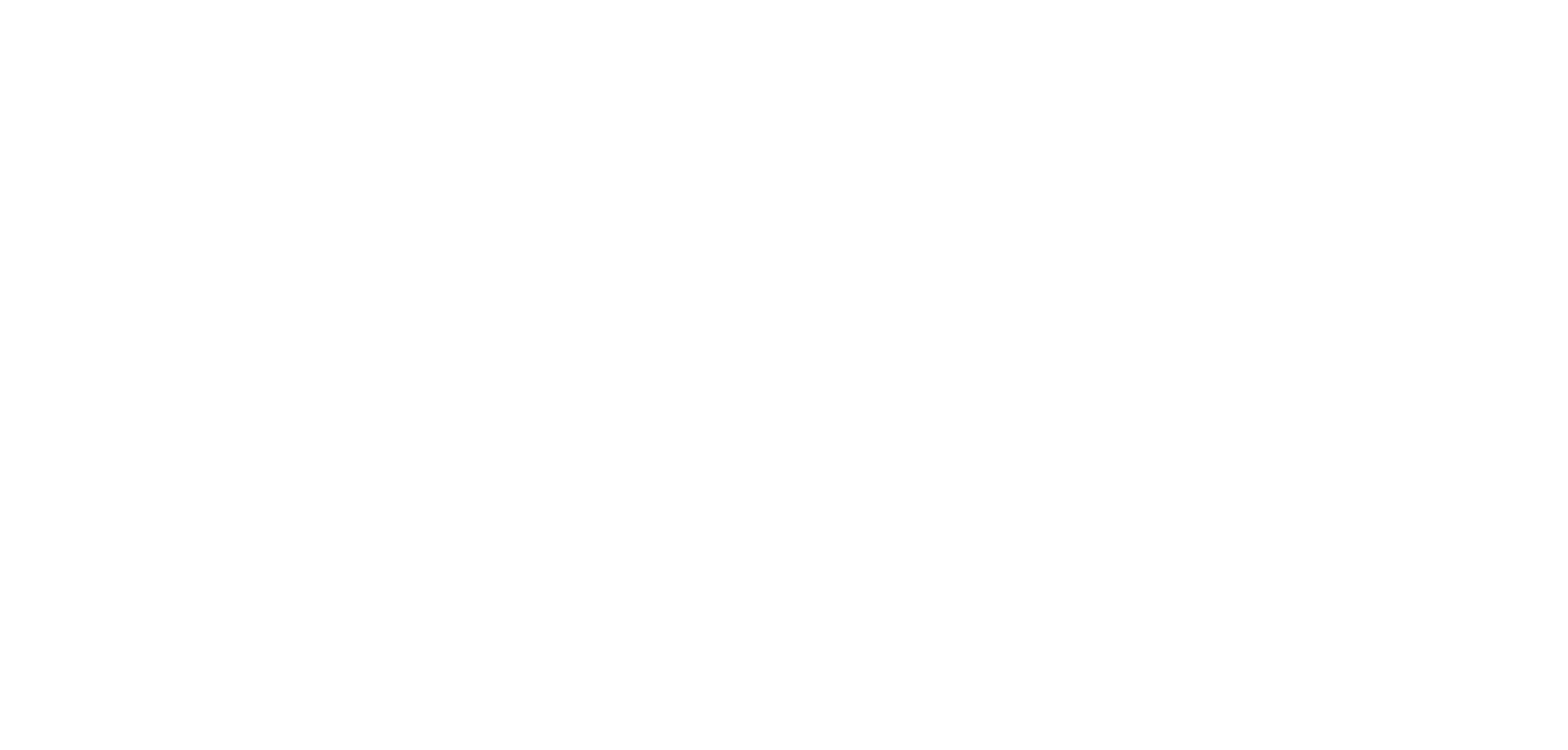
select select "**********"
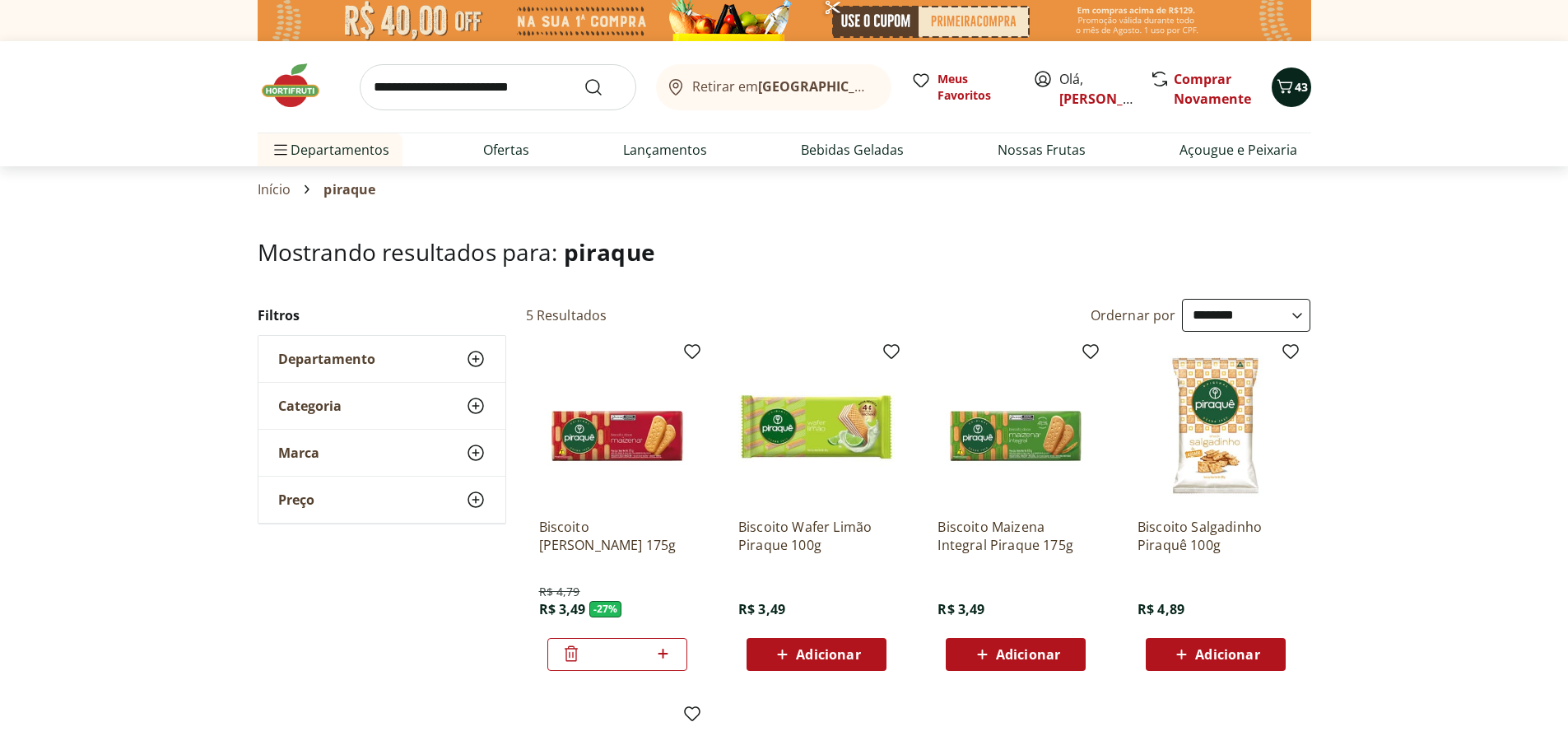
click at [1298, 89] on span "43" at bounding box center [1301, 86] width 13 height 16
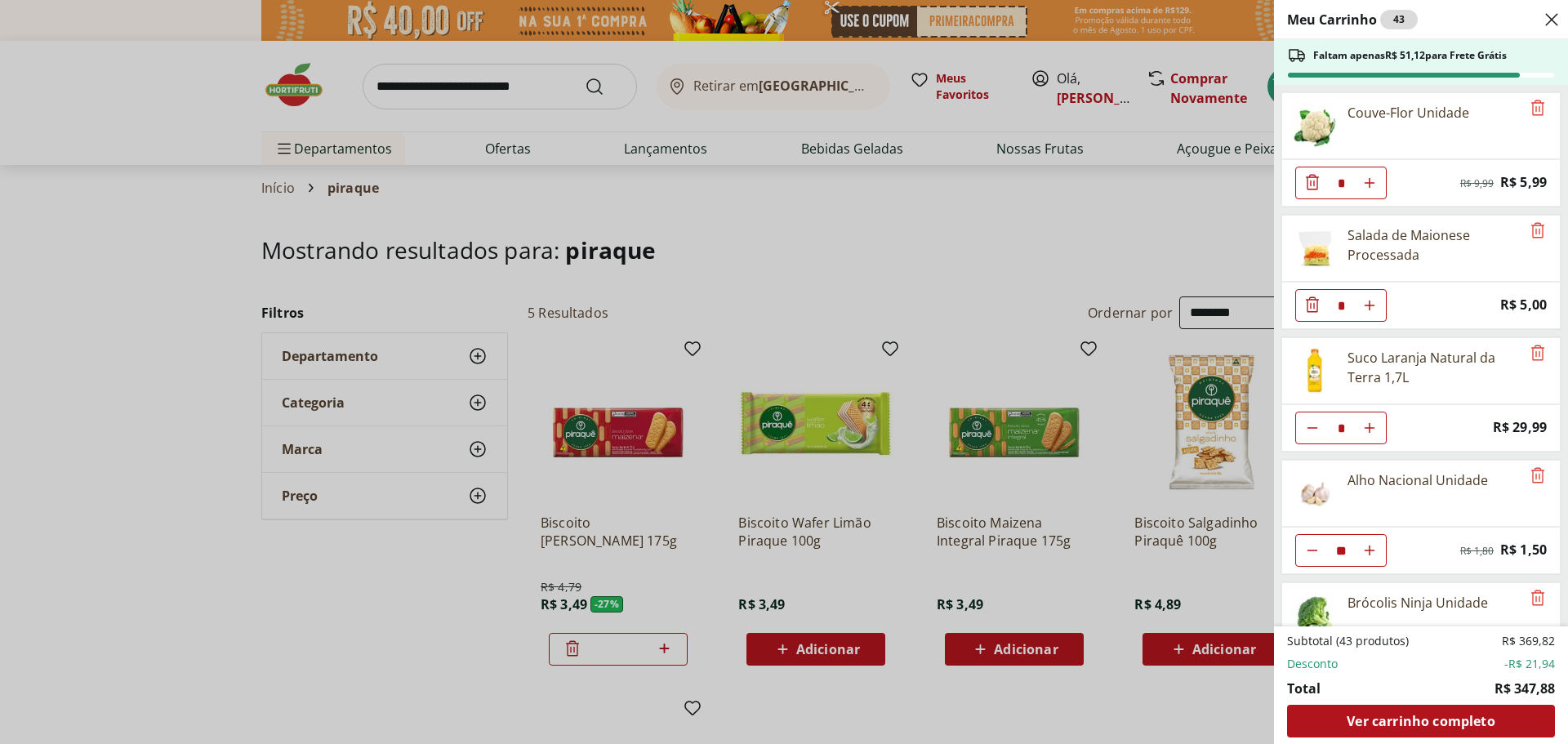
click at [460, 75] on div "Meu Carrinho 43 Faltam apenas R$ 51,12 para Frete Grátis Couve-Flor Unidade * O…" at bounding box center [784, 372] width 1568 height 744
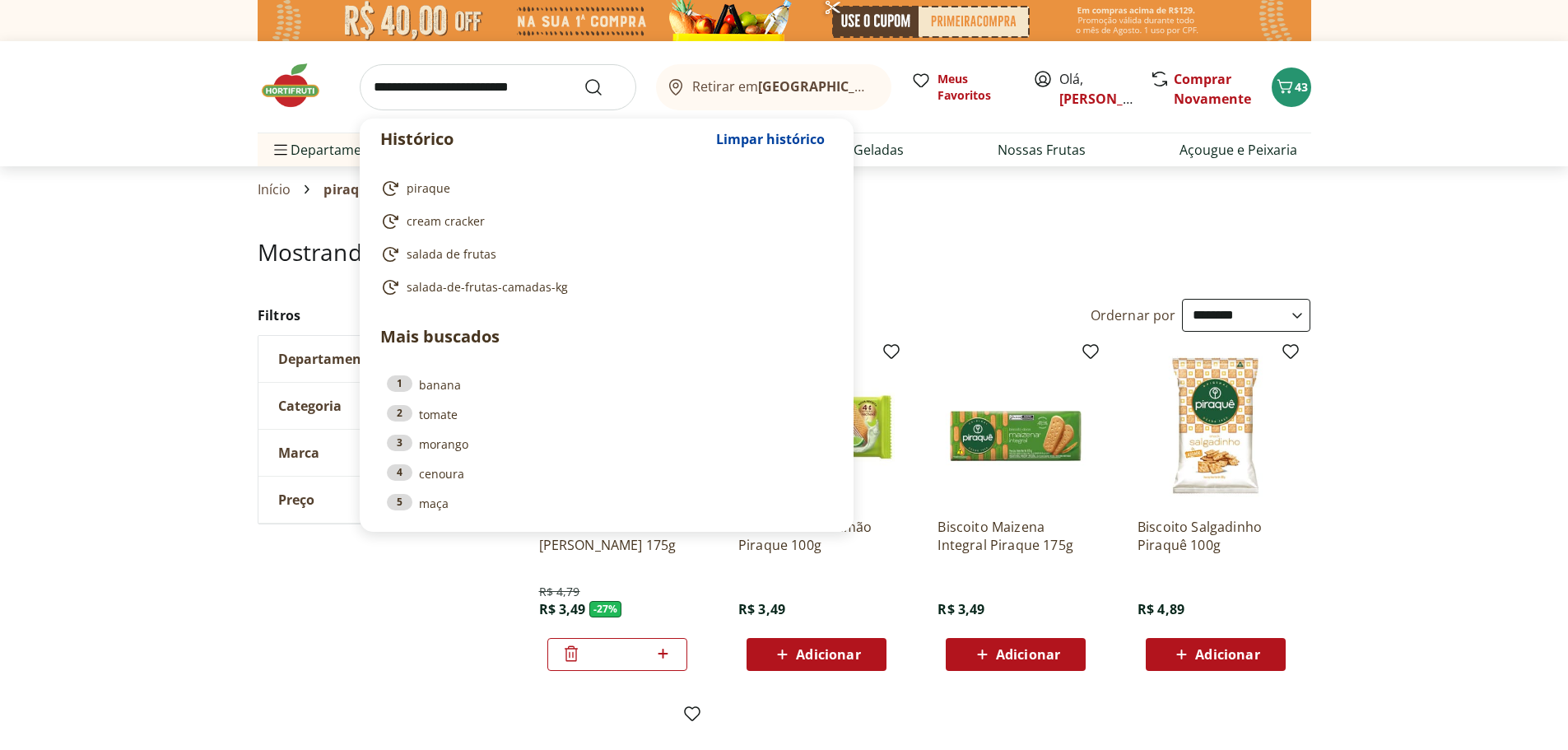
click at [468, 91] on input "search" at bounding box center [497, 87] width 276 height 46
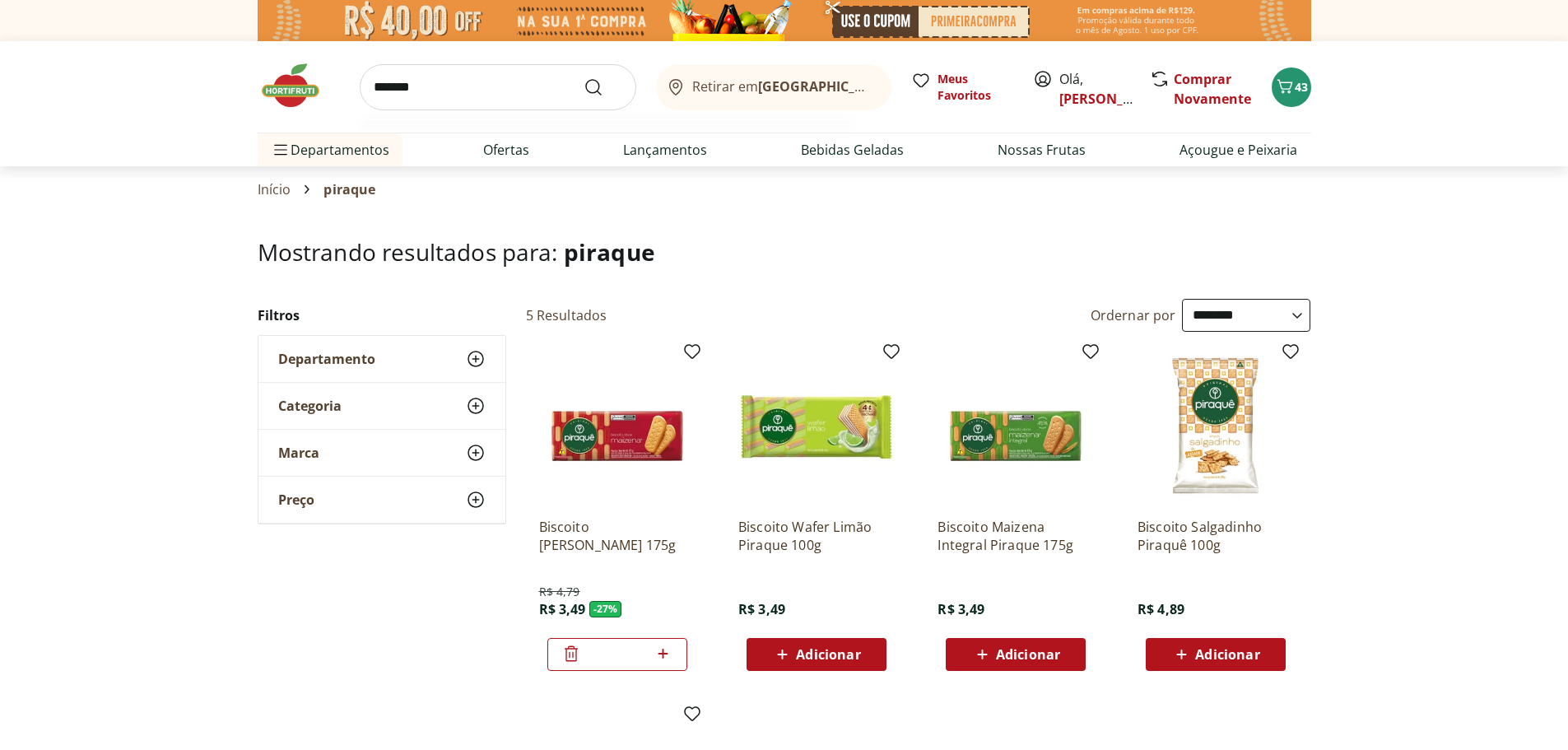
type input "*******"
click at [583, 77] on button "Submit Search" at bounding box center [603, 86] width 39 height 19
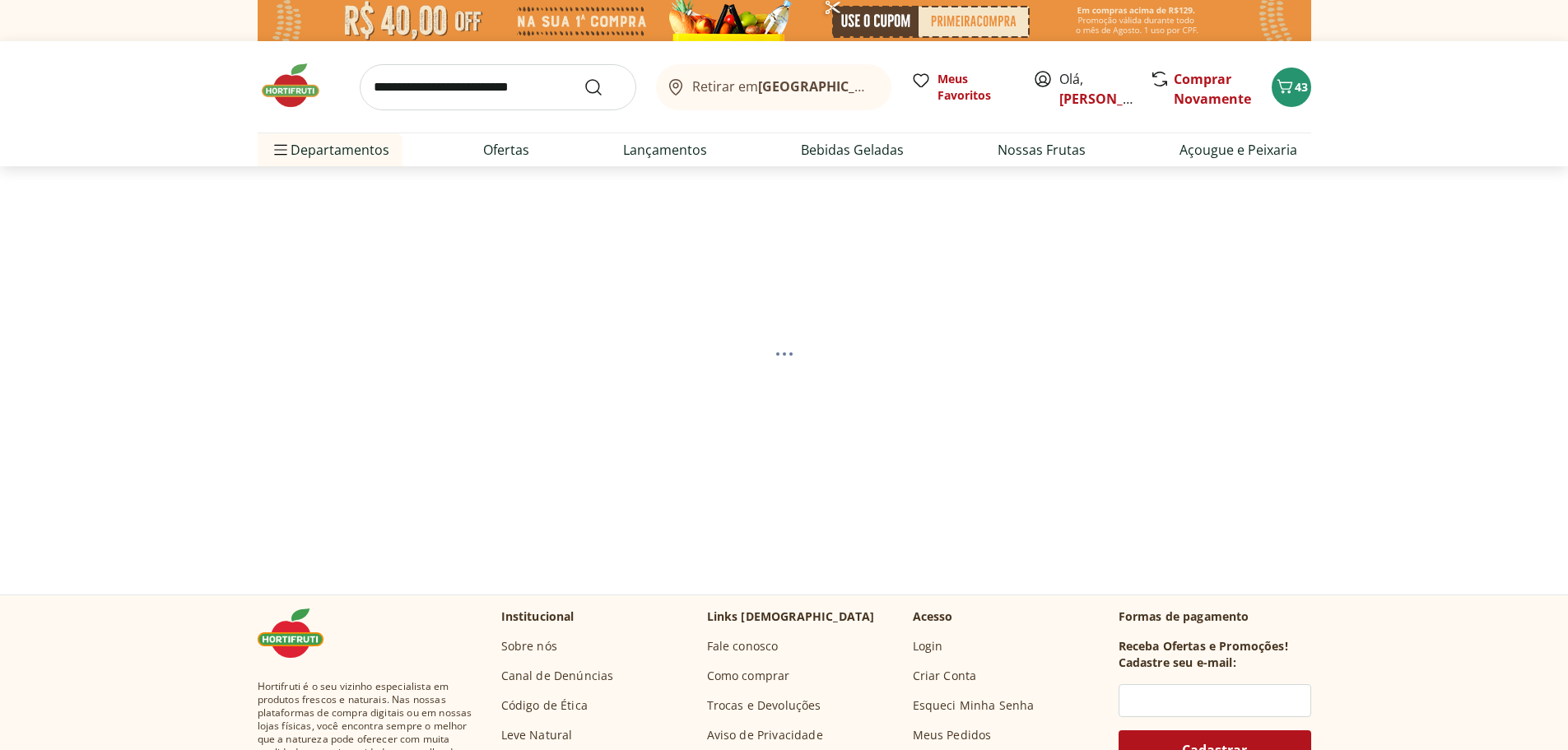
select select "**********"
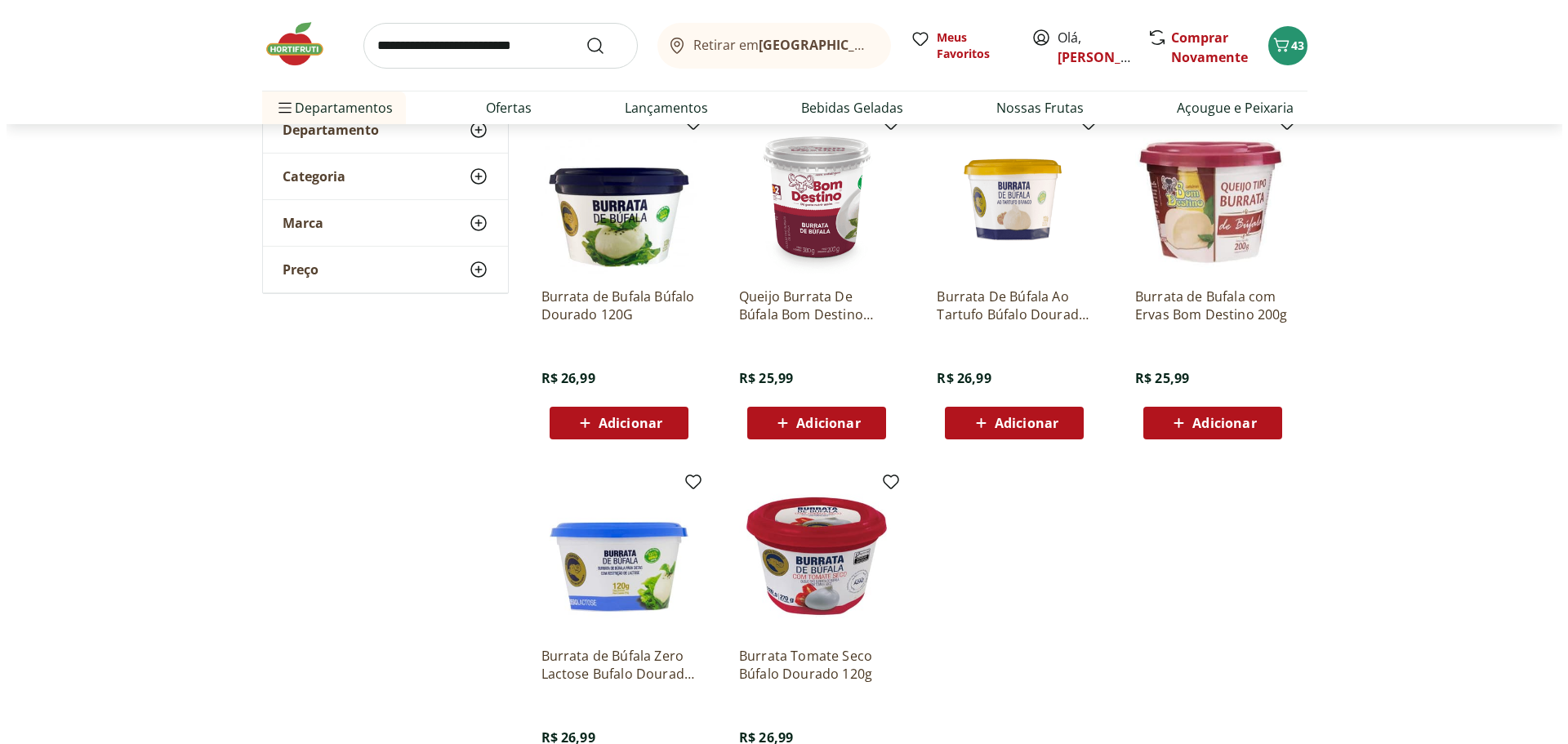
scroll to position [245, 0]
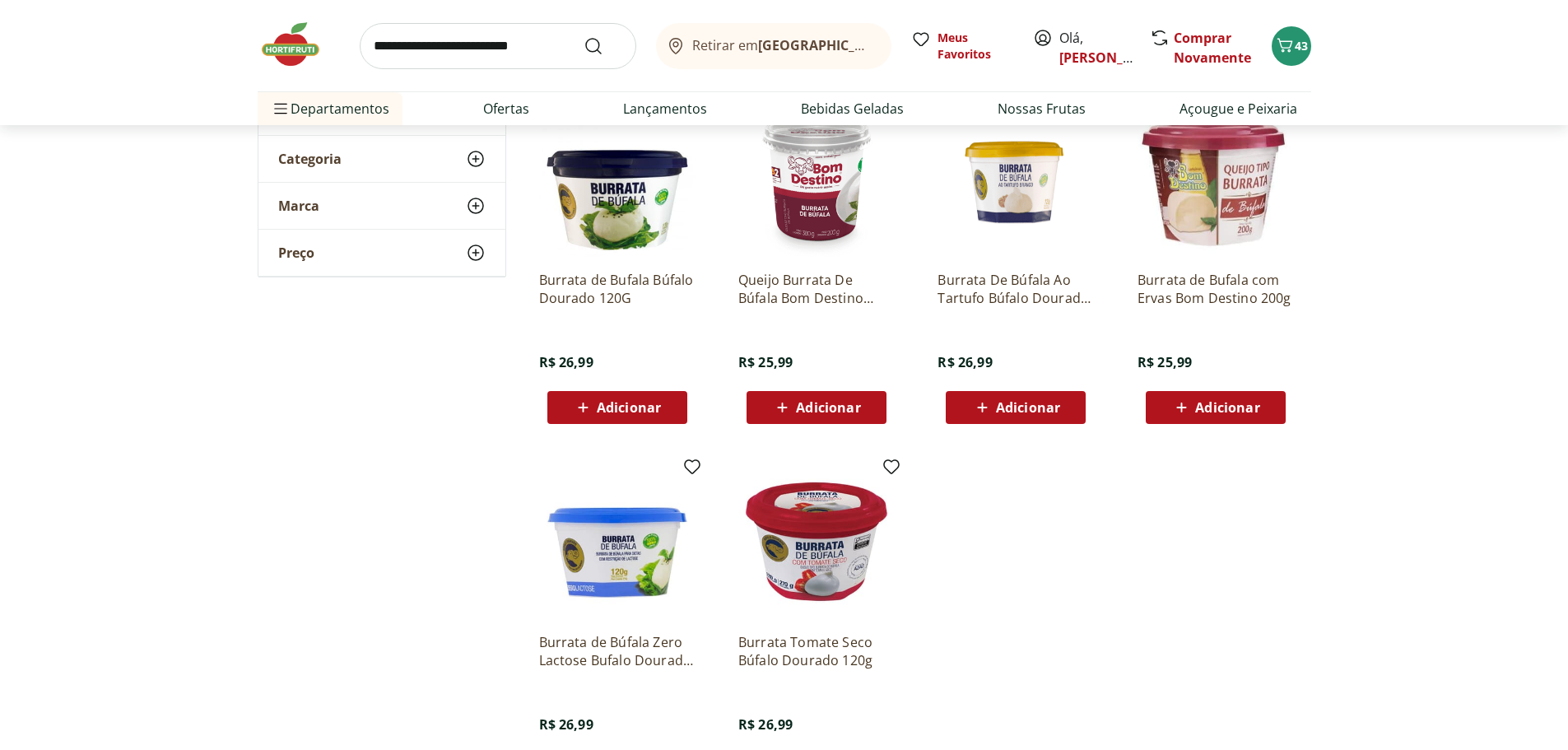
click at [603, 410] on span "Adicionar" at bounding box center [628, 407] width 64 height 13
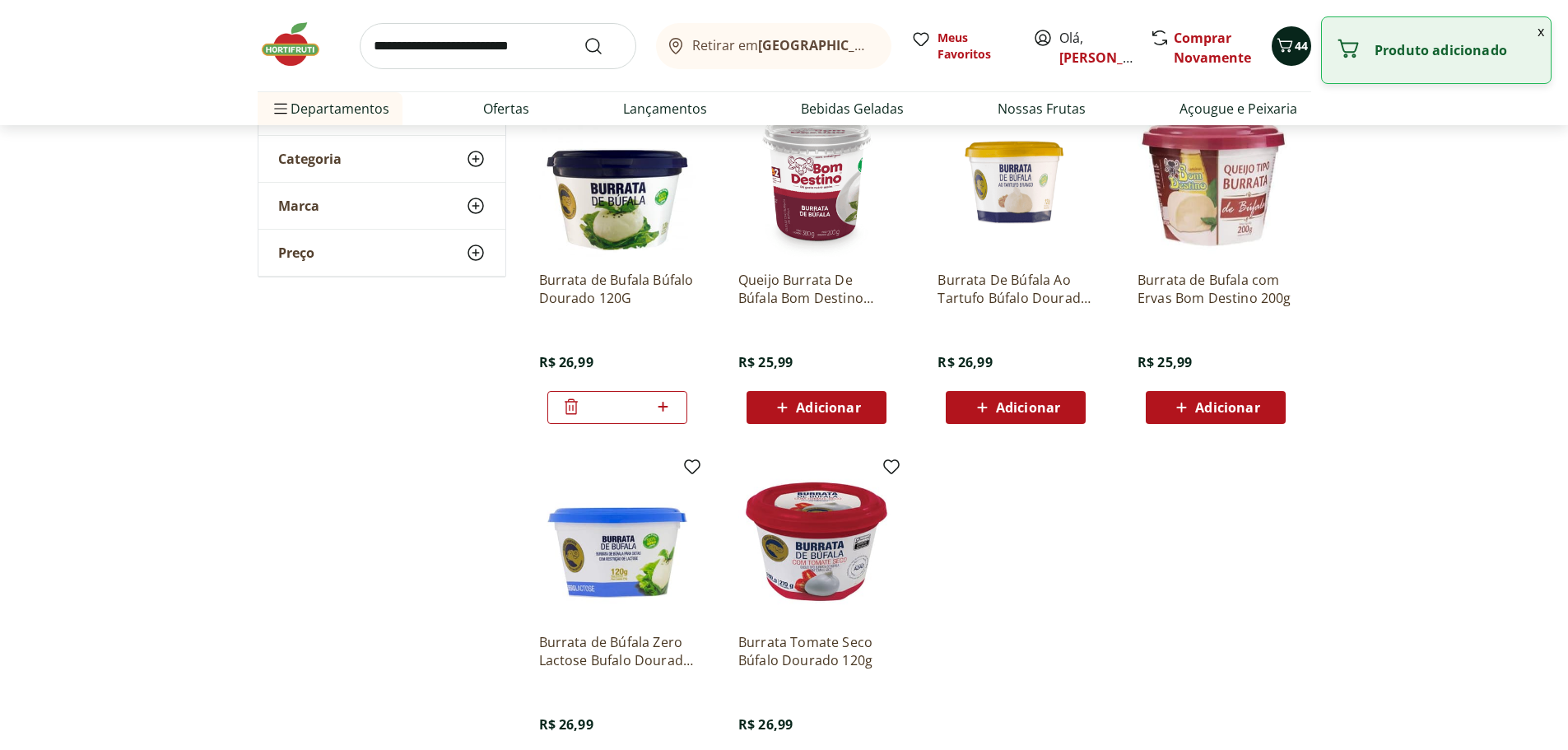
click at [1299, 48] on span "44" at bounding box center [1301, 45] width 13 height 16
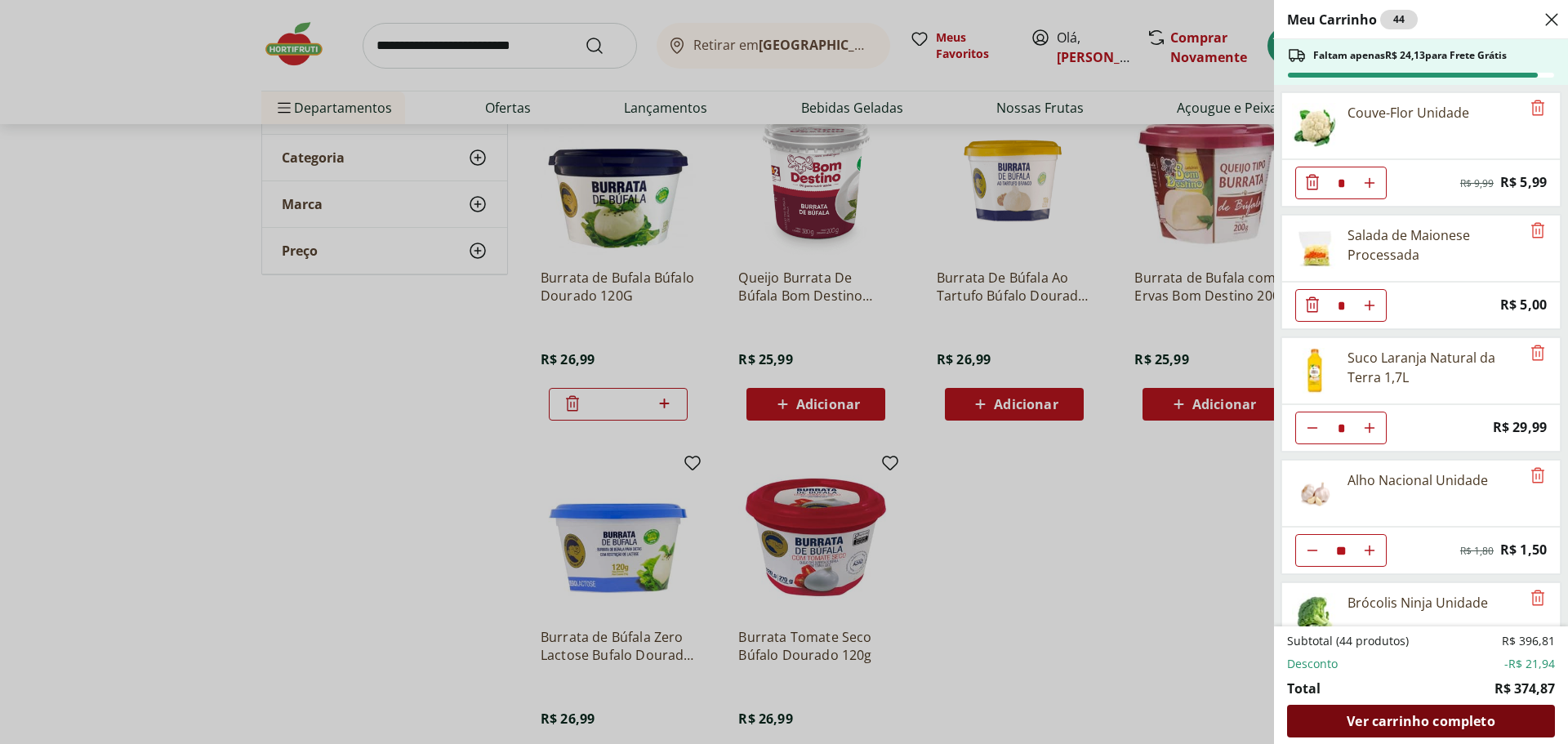
click at [1447, 718] on span "Ver carrinho completo" at bounding box center [1420, 721] width 148 height 13
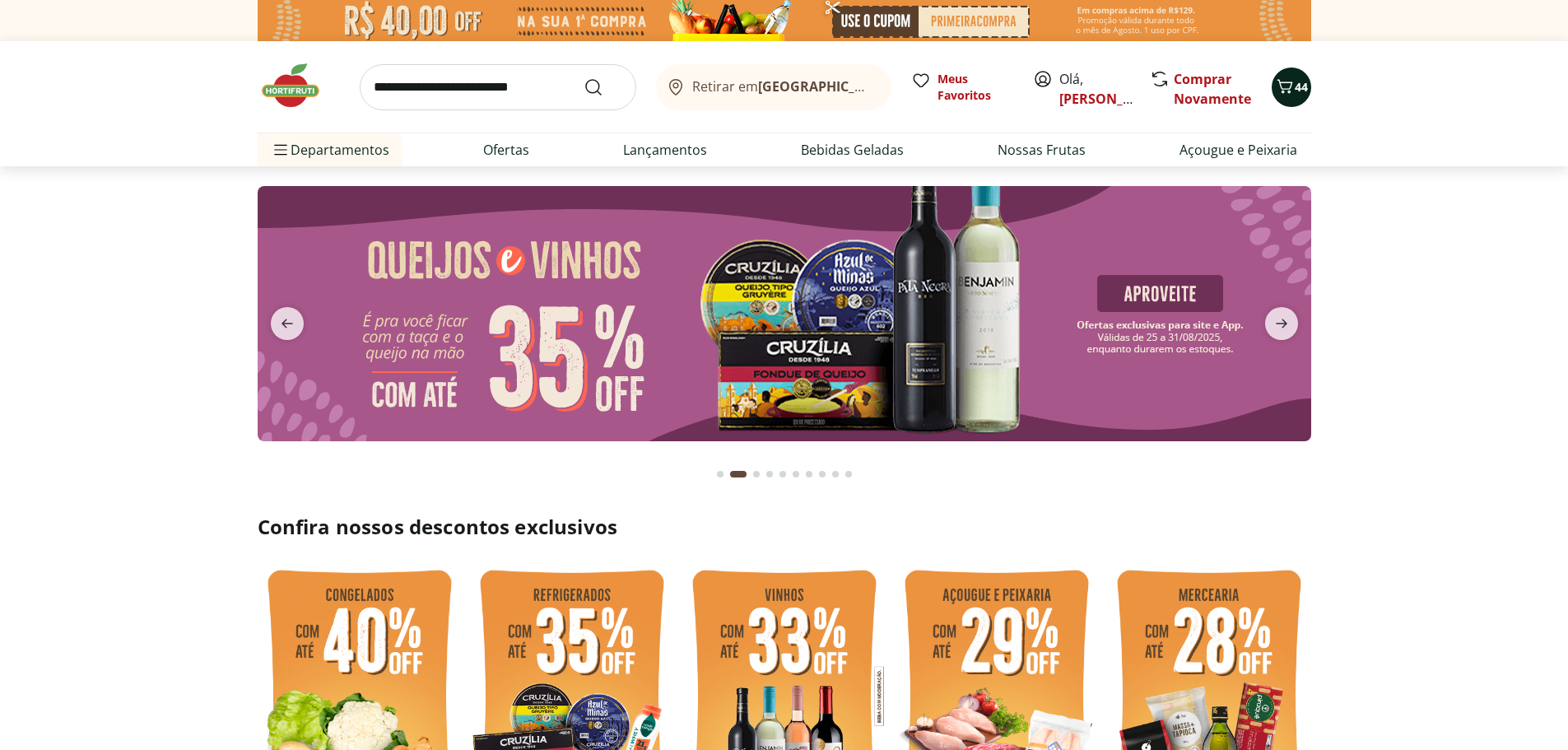
click at [1300, 95] on span "44" at bounding box center [1301, 87] width 13 height 17
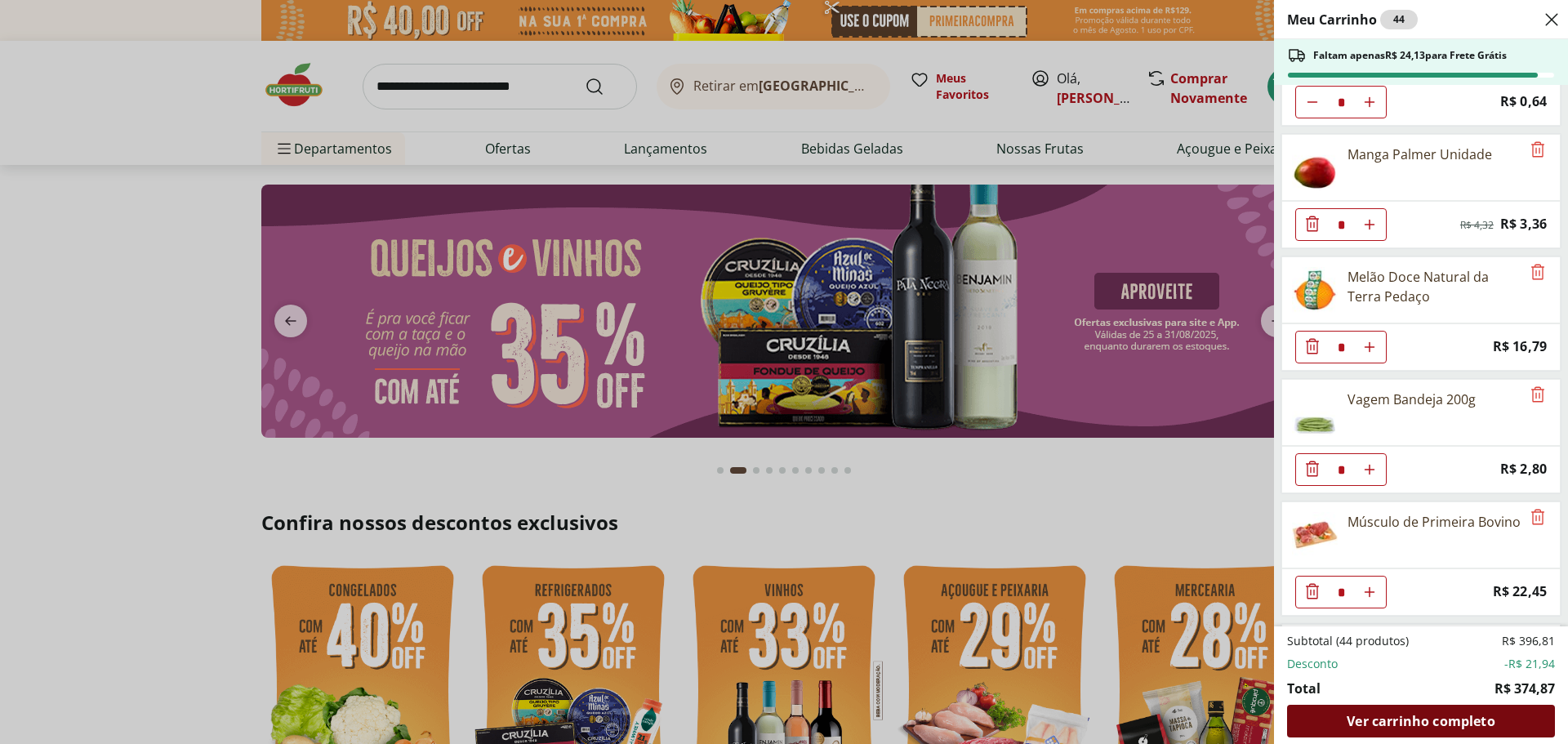
scroll to position [1307, 0]
click at [1394, 721] on span "Ver carrinho completo" at bounding box center [1420, 721] width 148 height 13
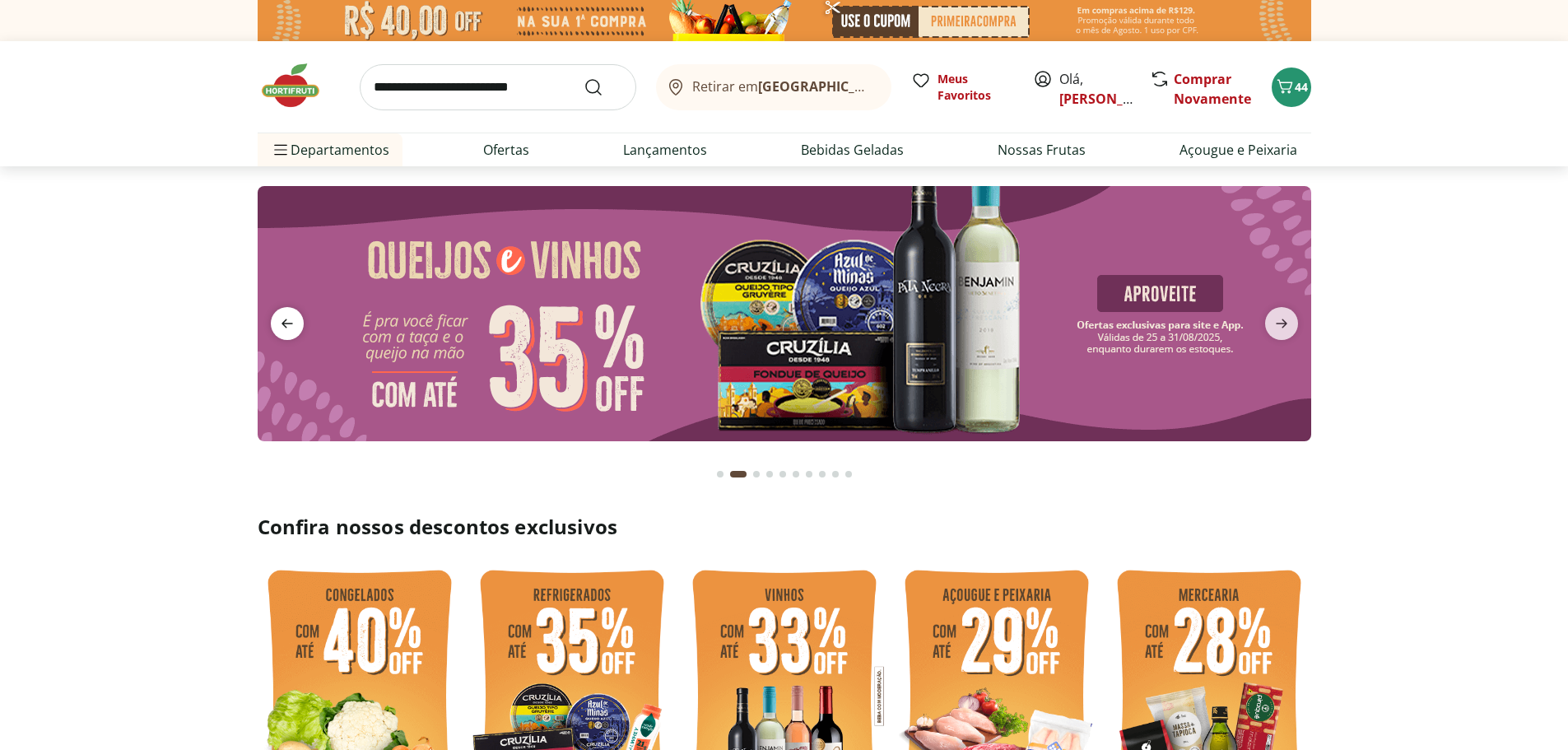
click at [293, 323] on icon "previous" at bounding box center [287, 323] width 19 height 19
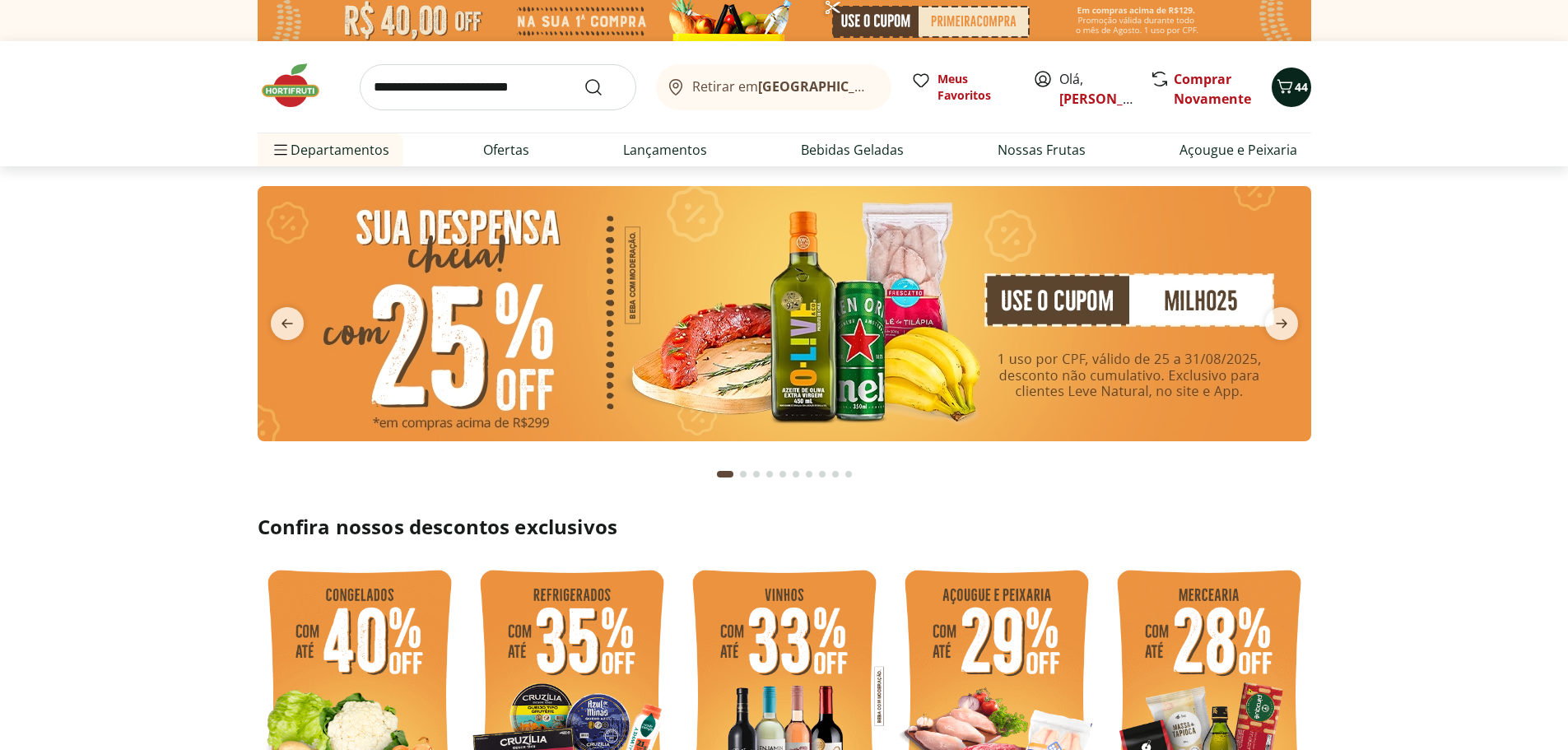
click at [1297, 86] on span "44" at bounding box center [1301, 86] width 13 height 16
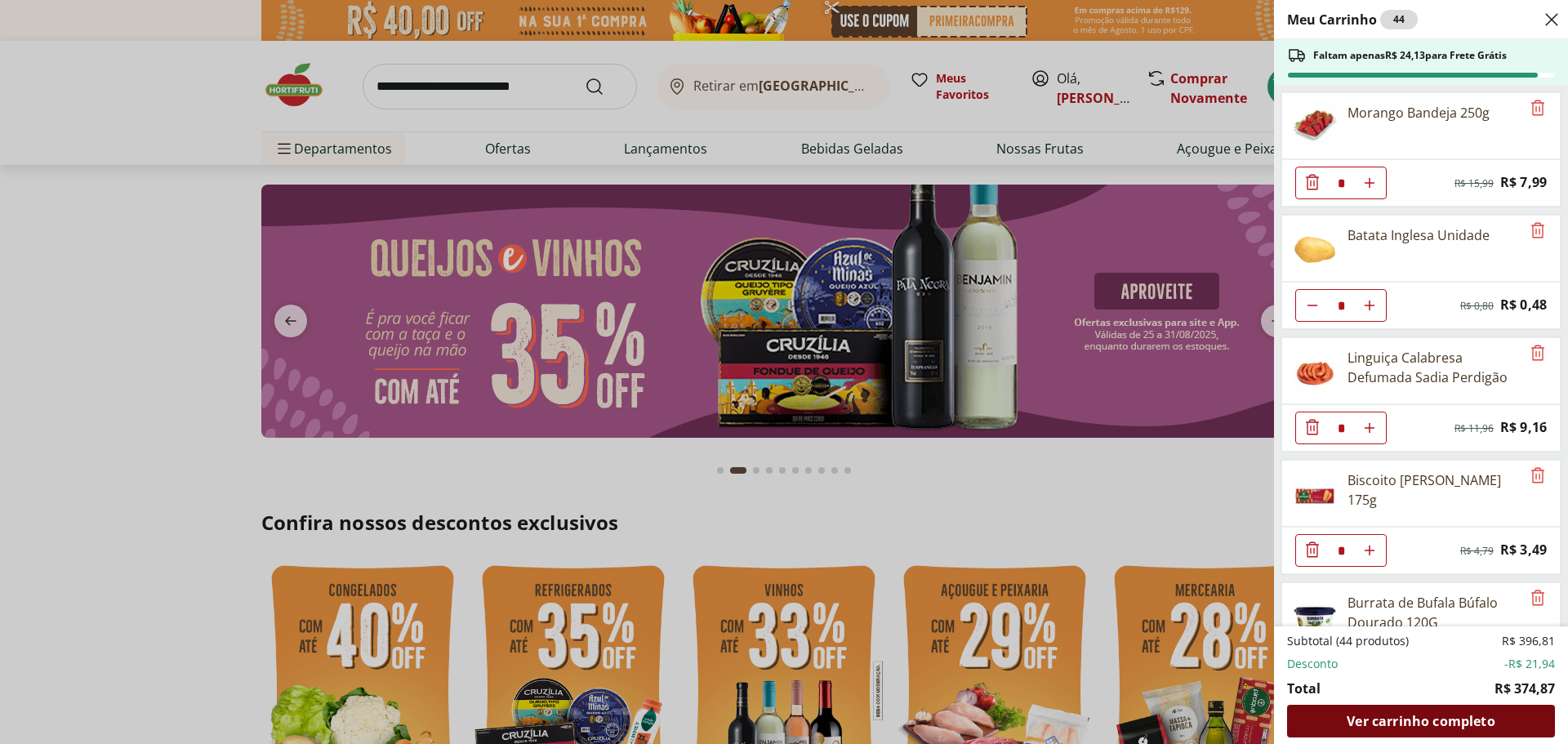
click at [1429, 718] on span "Ver carrinho completo" at bounding box center [1420, 721] width 148 height 13
